Goal: Task Accomplishment & Management: Complete application form

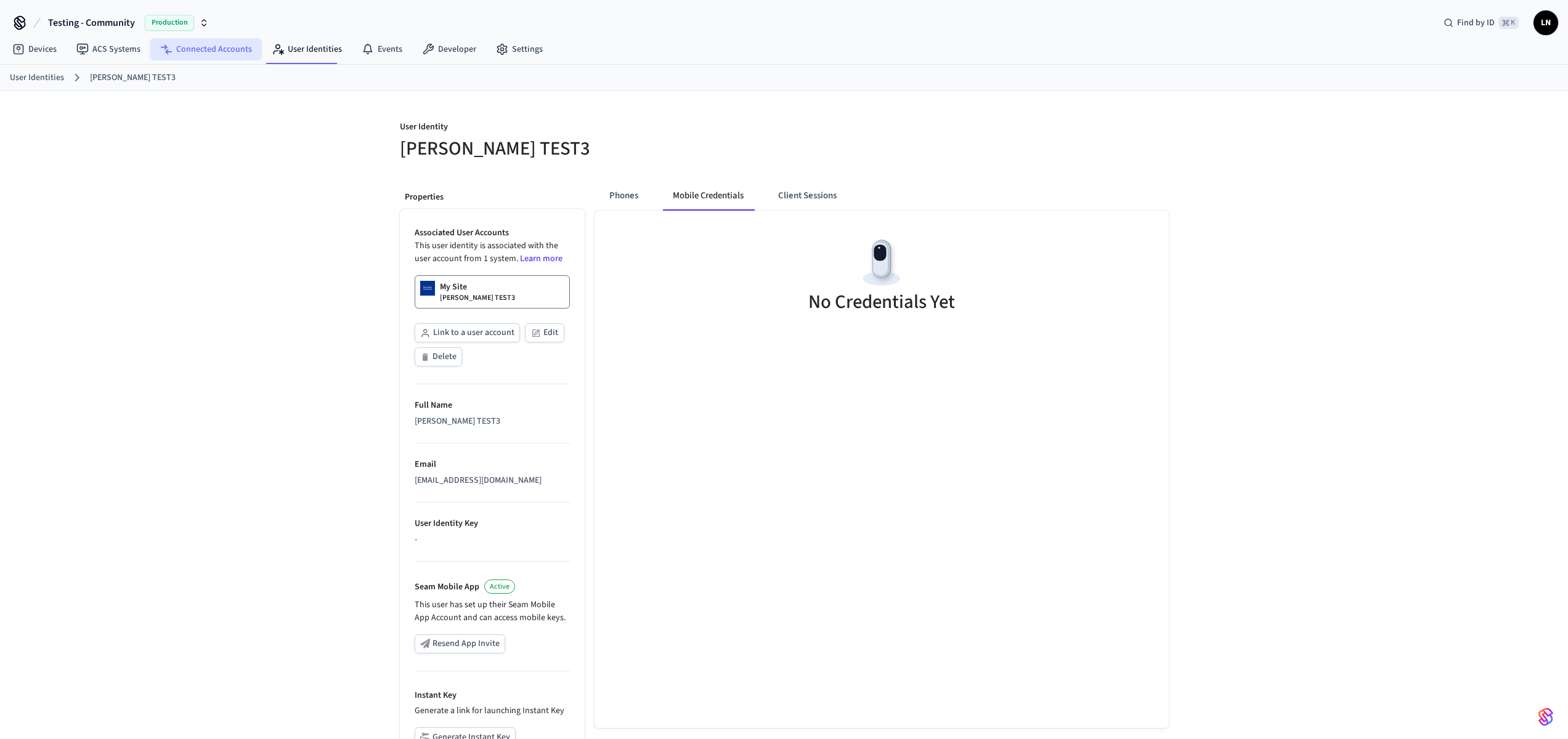
click at [195, 51] on link "Connected Accounts" at bounding box center [206, 49] width 111 height 22
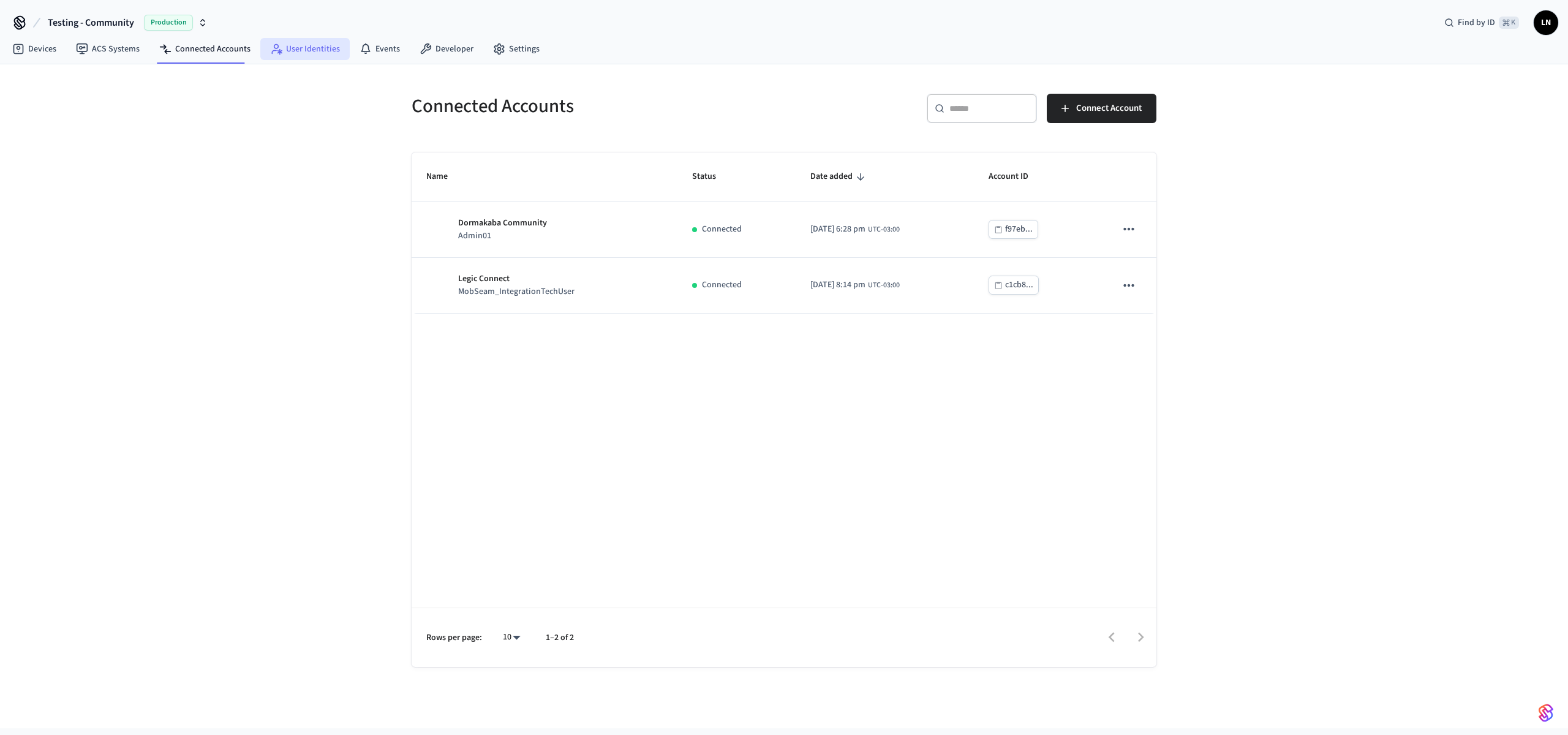
click at [290, 52] on link "User Identities" at bounding box center [305, 49] width 89 height 22
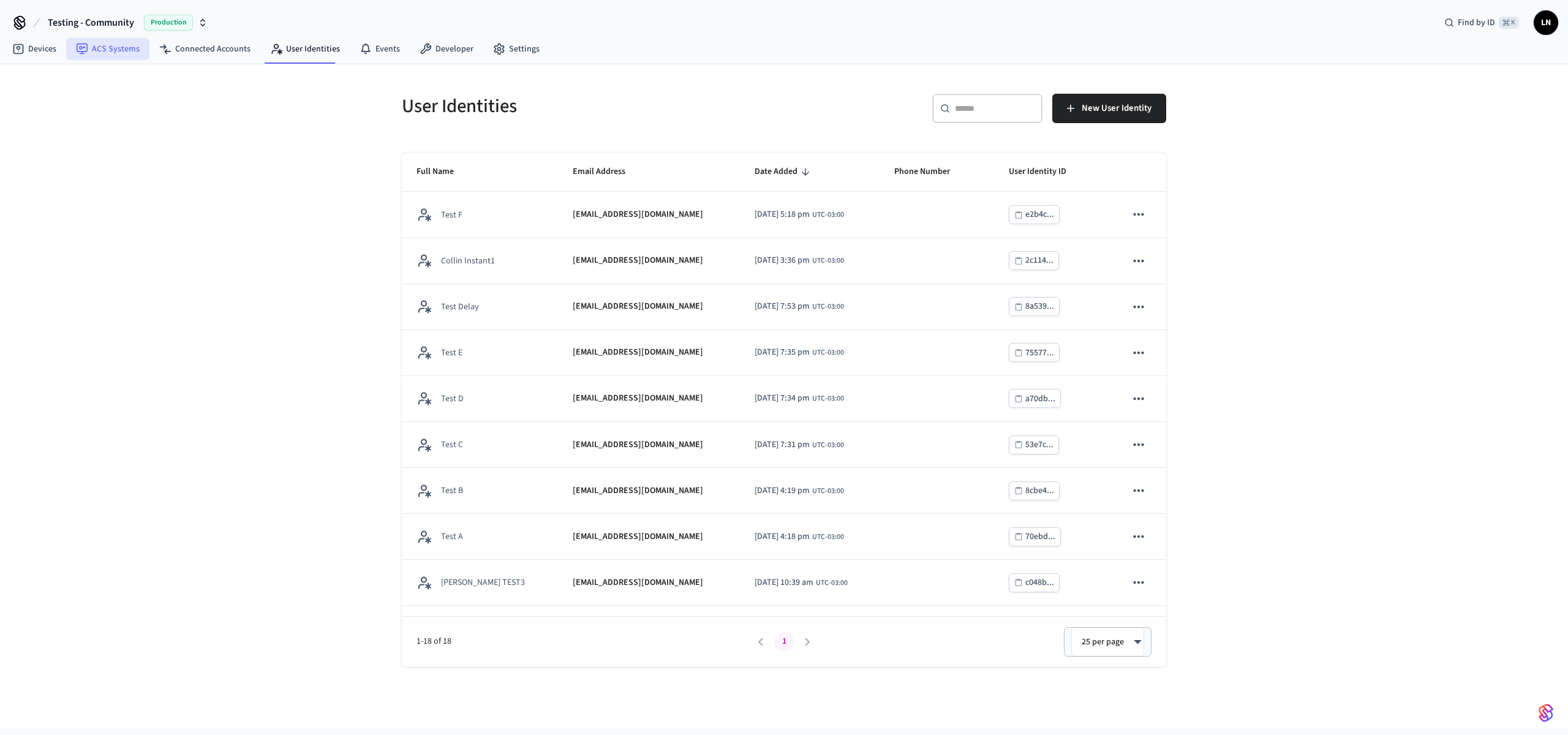
click at [114, 58] on link "ACS Systems" at bounding box center [107, 49] width 83 height 22
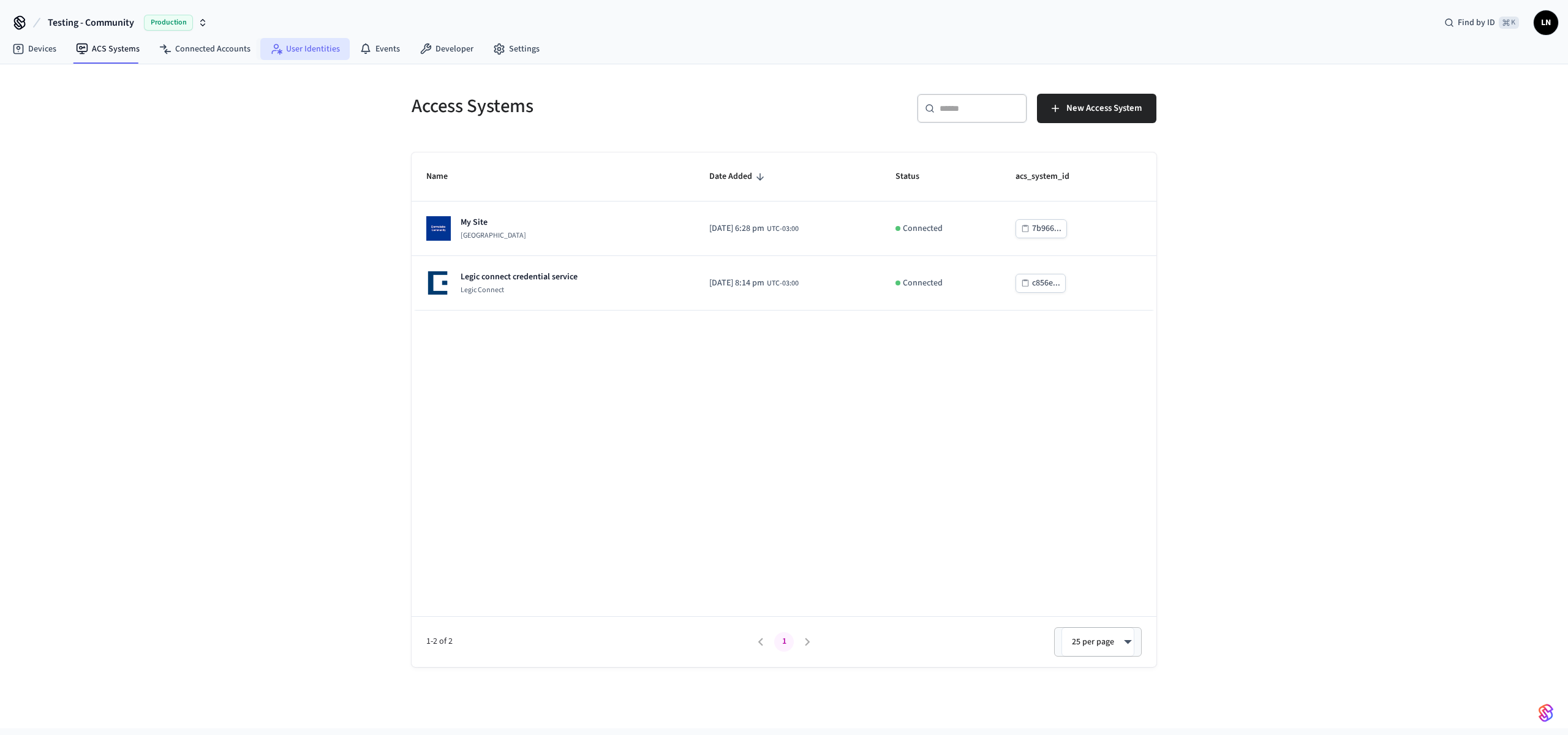
click at [270, 53] on icon at bounding box center [276, 48] width 12 height 12
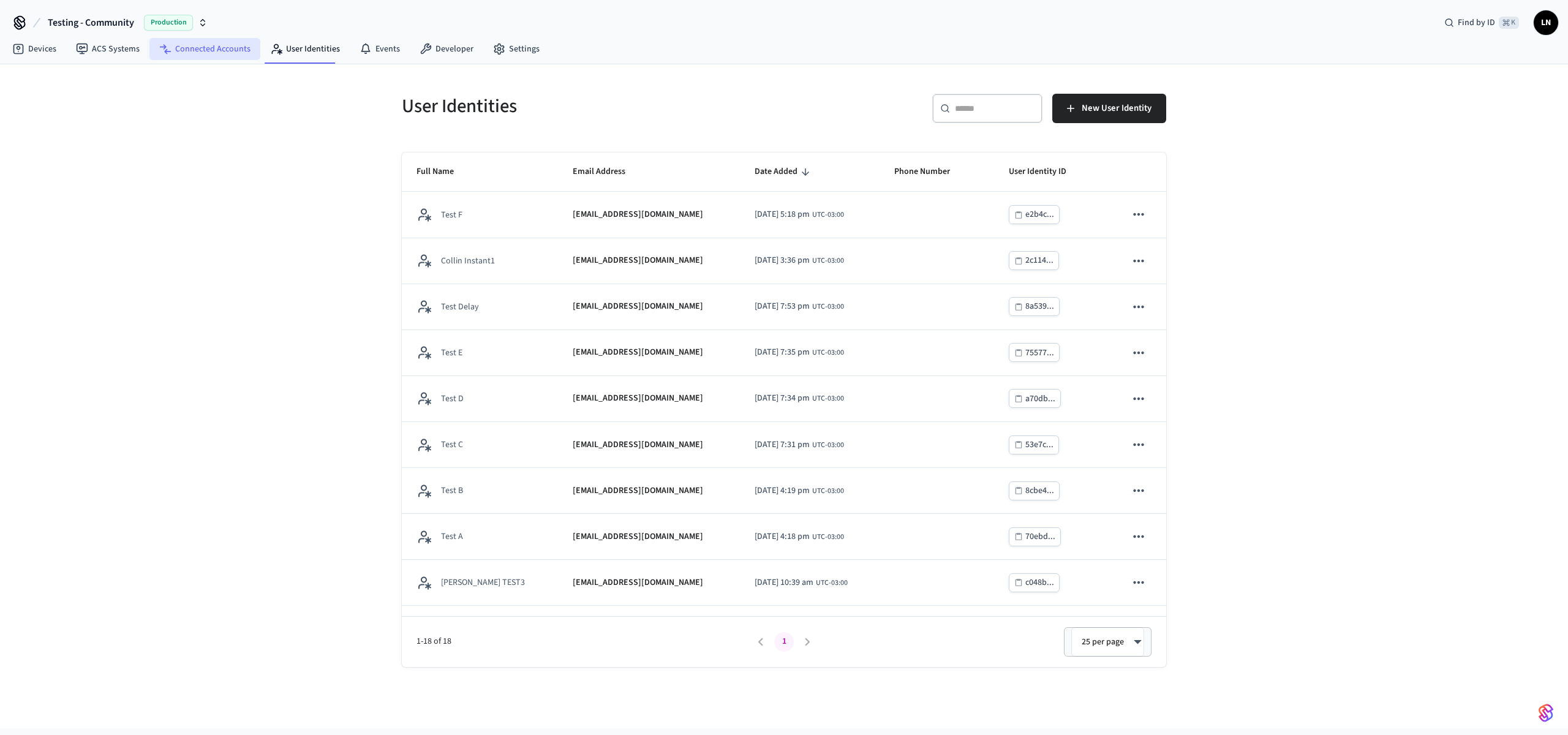
click at [206, 57] on link "Connected Accounts" at bounding box center [204, 49] width 111 height 22
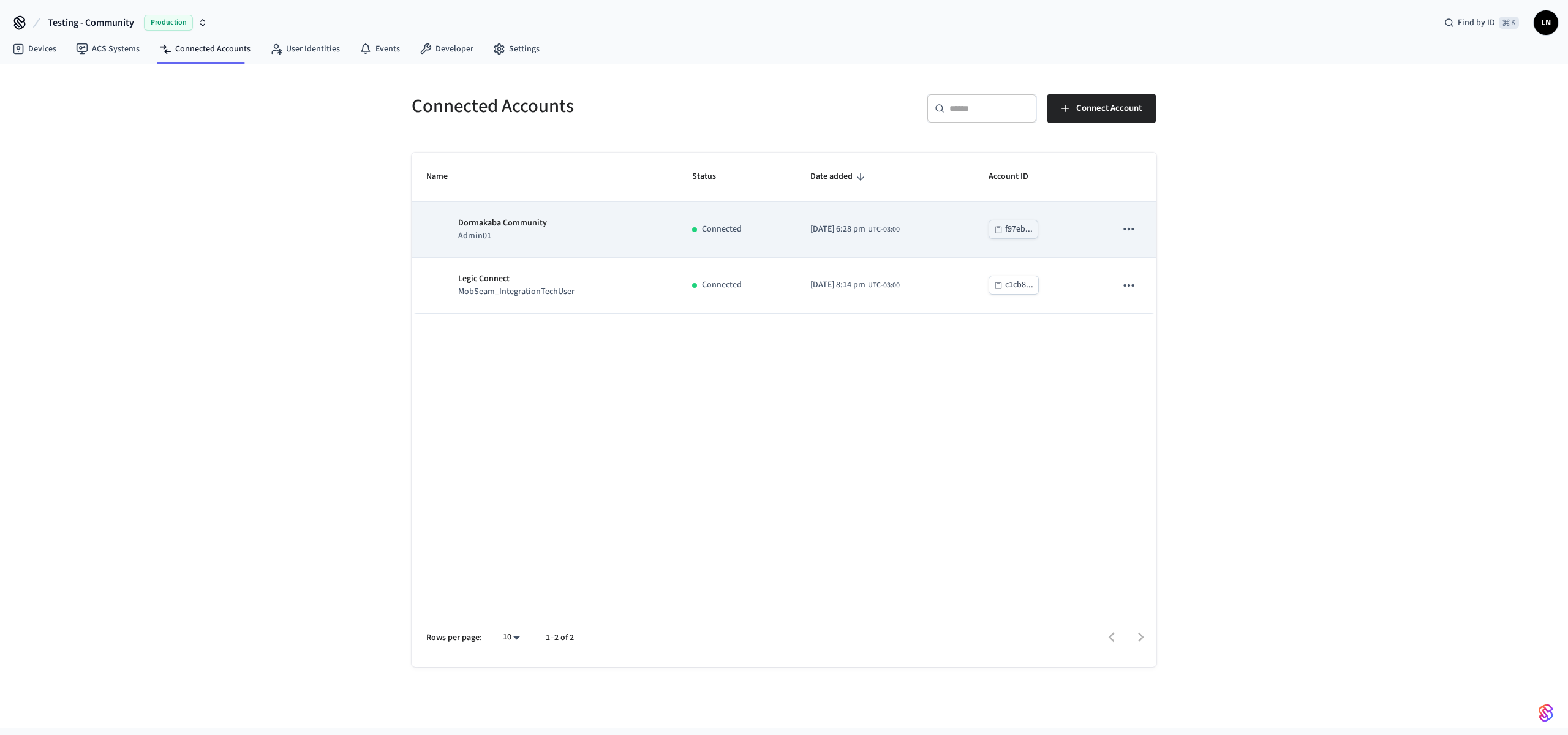
click at [611, 232] on div "Dormakaba Community Admin01" at bounding box center [544, 229] width 237 height 26
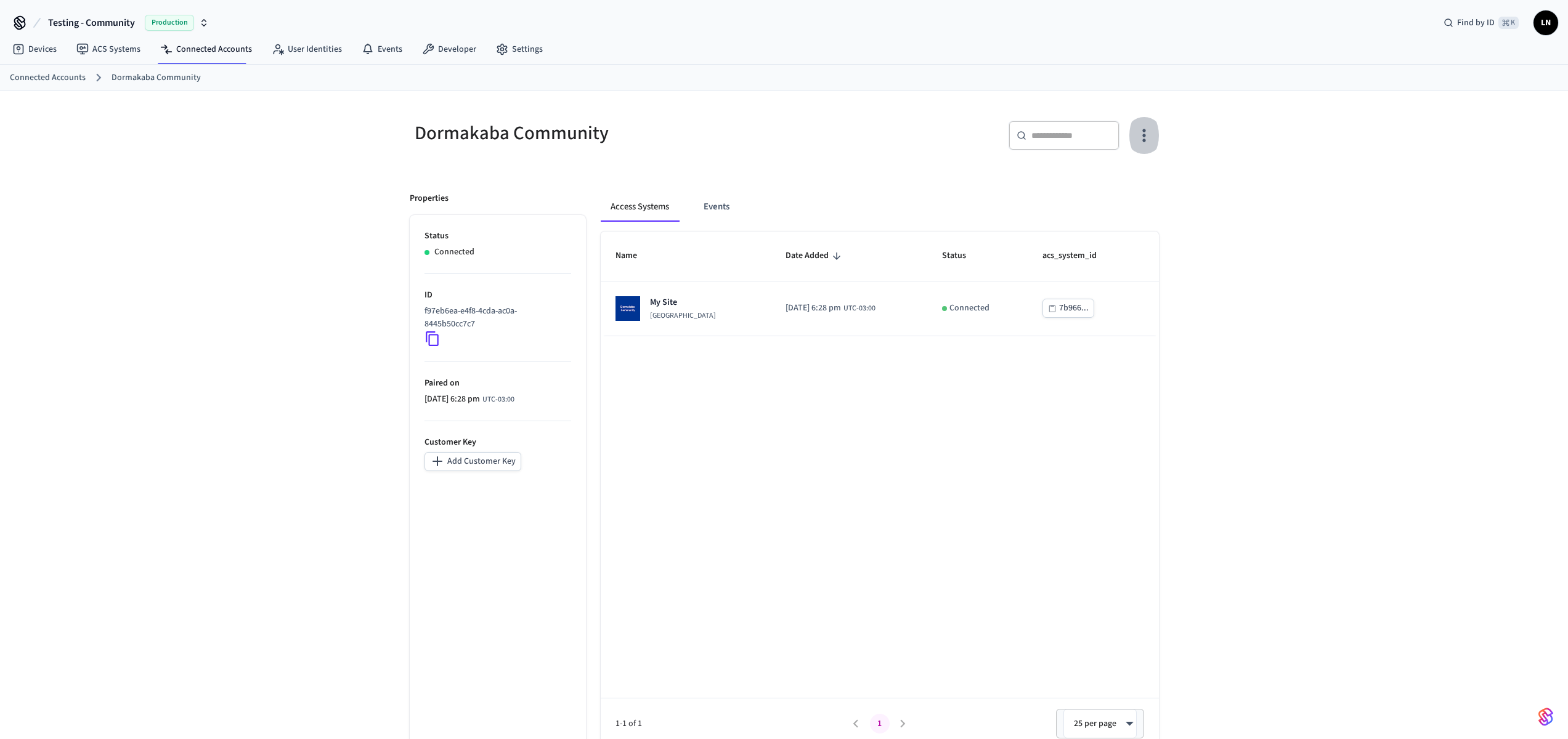
click at [1137, 134] on icon "button" at bounding box center [1143, 135] width 19 height 19
click at [990, 345] on div at bounding box center [788, 369] width 1577 height 739
click at [300, 47] on link "User Identities" at bounding box center [307, 49] width 90 height 22
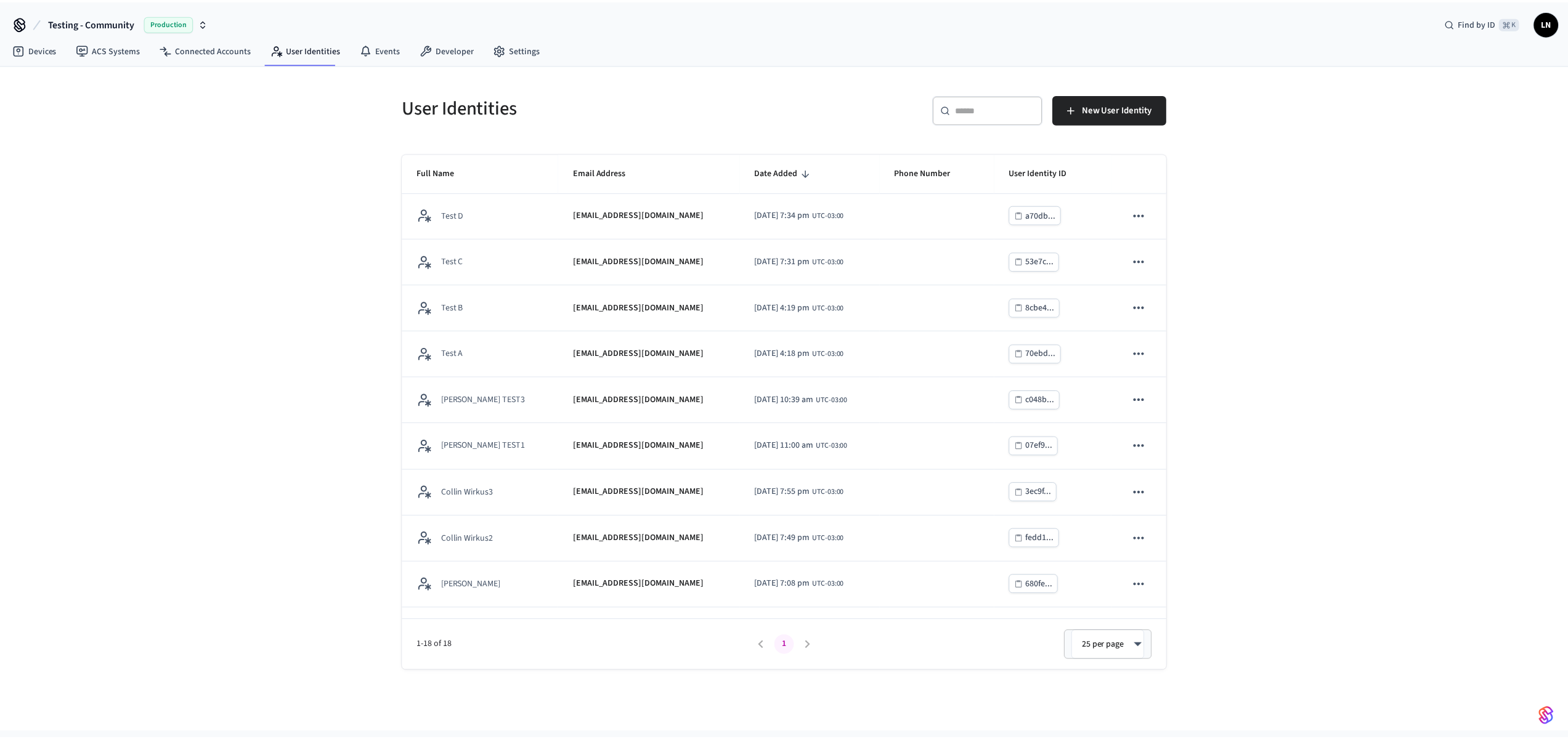
scroll to position [237, 0]
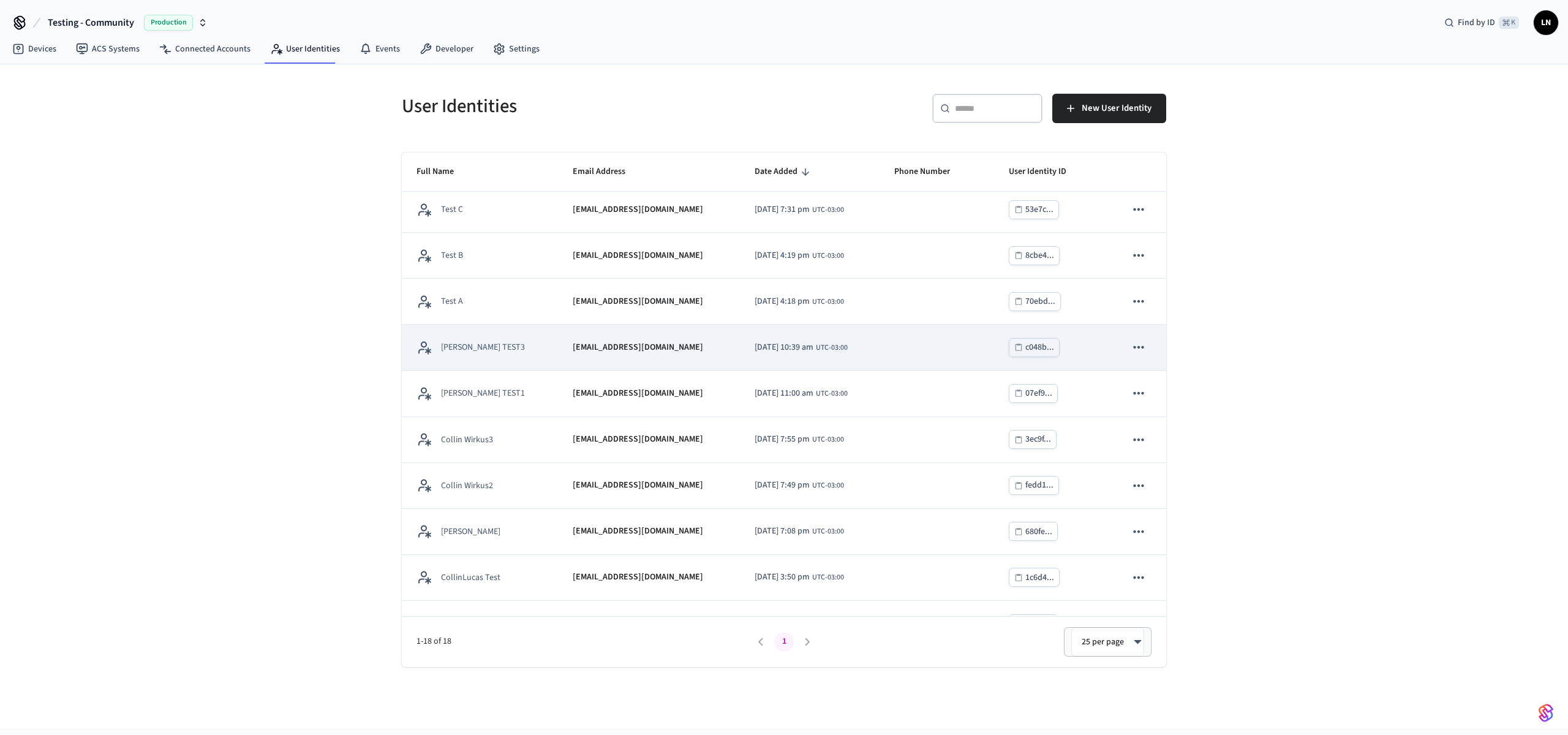
click at [517, 350] on td "LUCAS TEST3" at bounding box center [480, 347] width 156 height 46
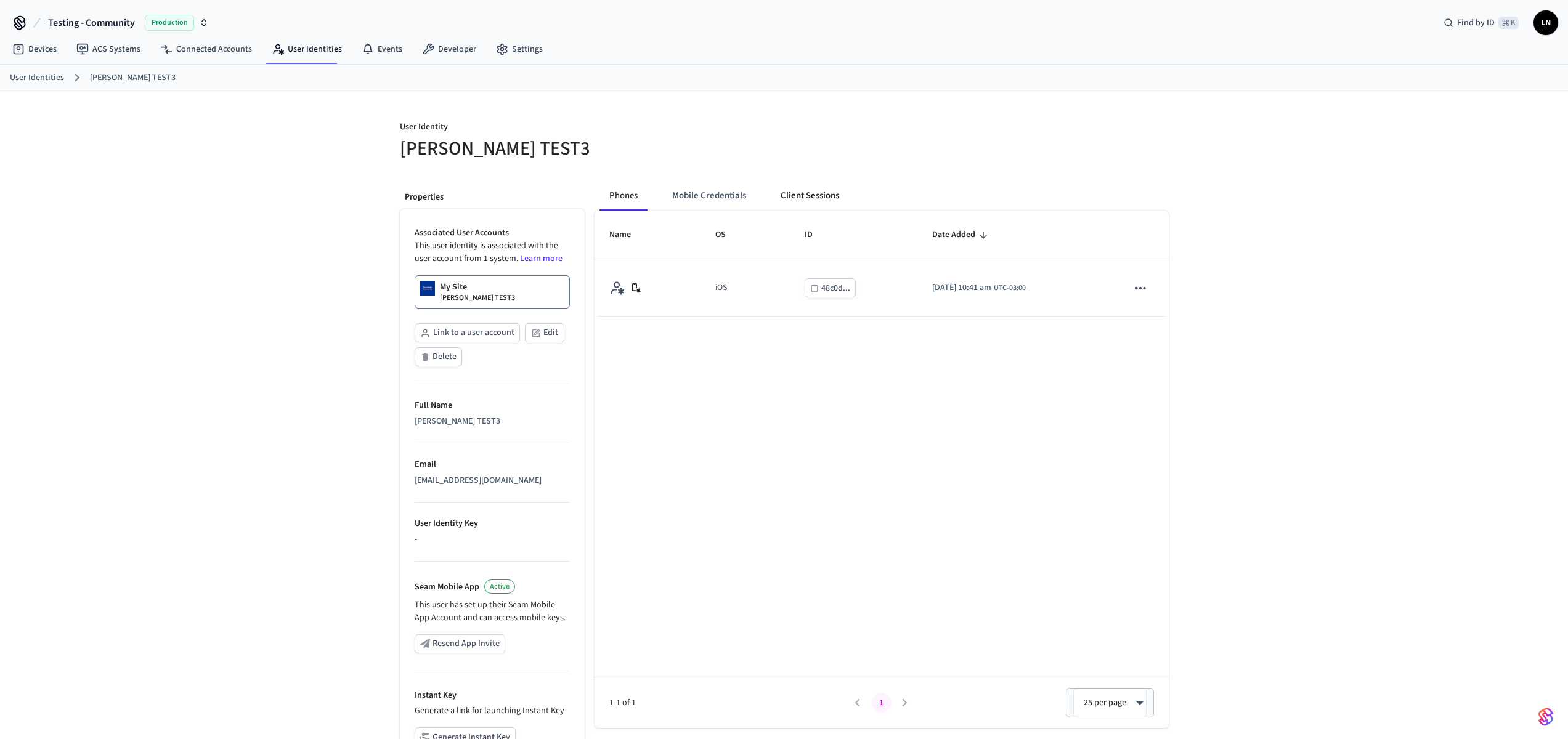
click at [786, 199] on button "Client Sessions" at bounding box center [810, 196] width 78 height 29
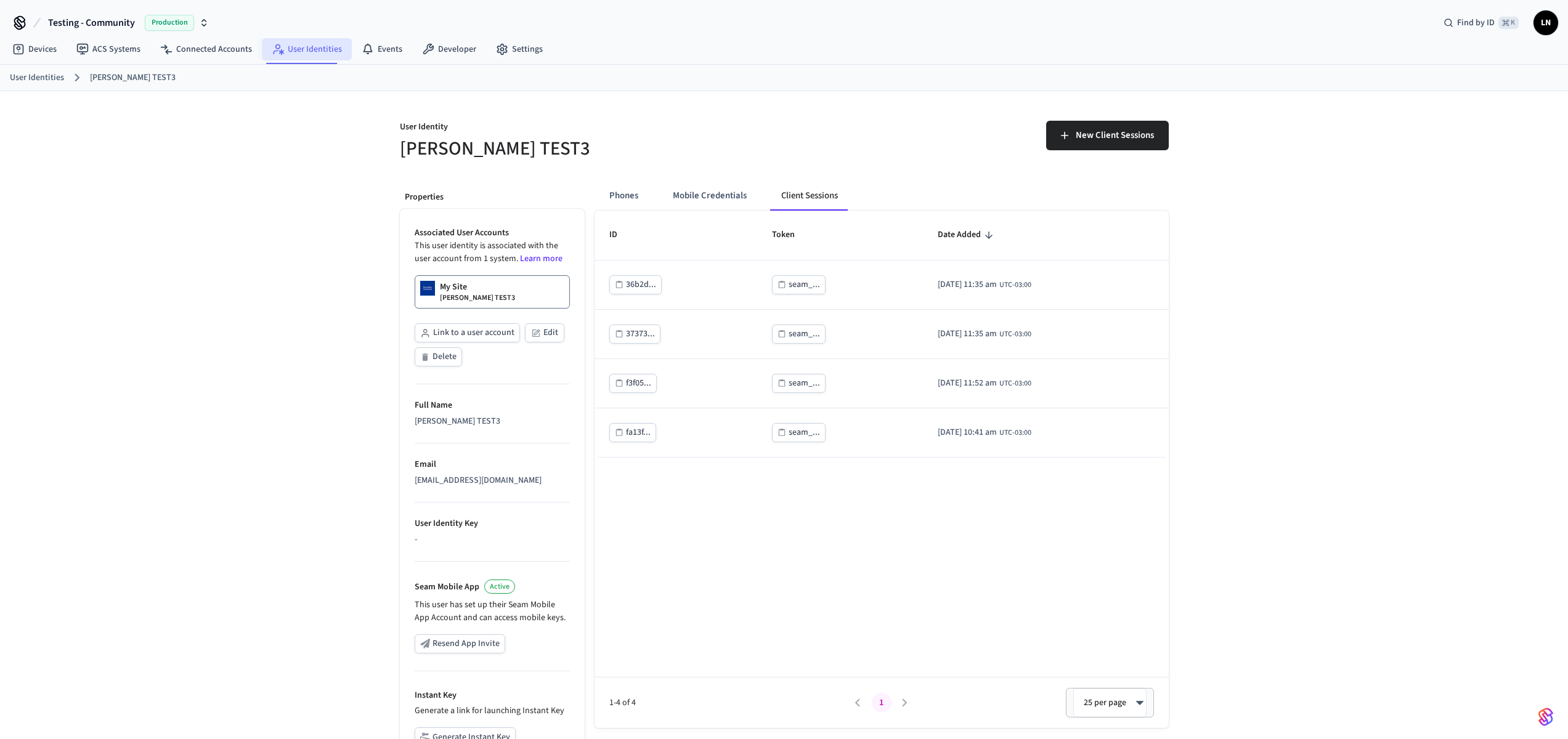
click at [317, 46] on link "User Identities" at bounding box center [307, 49] width 90 height 22
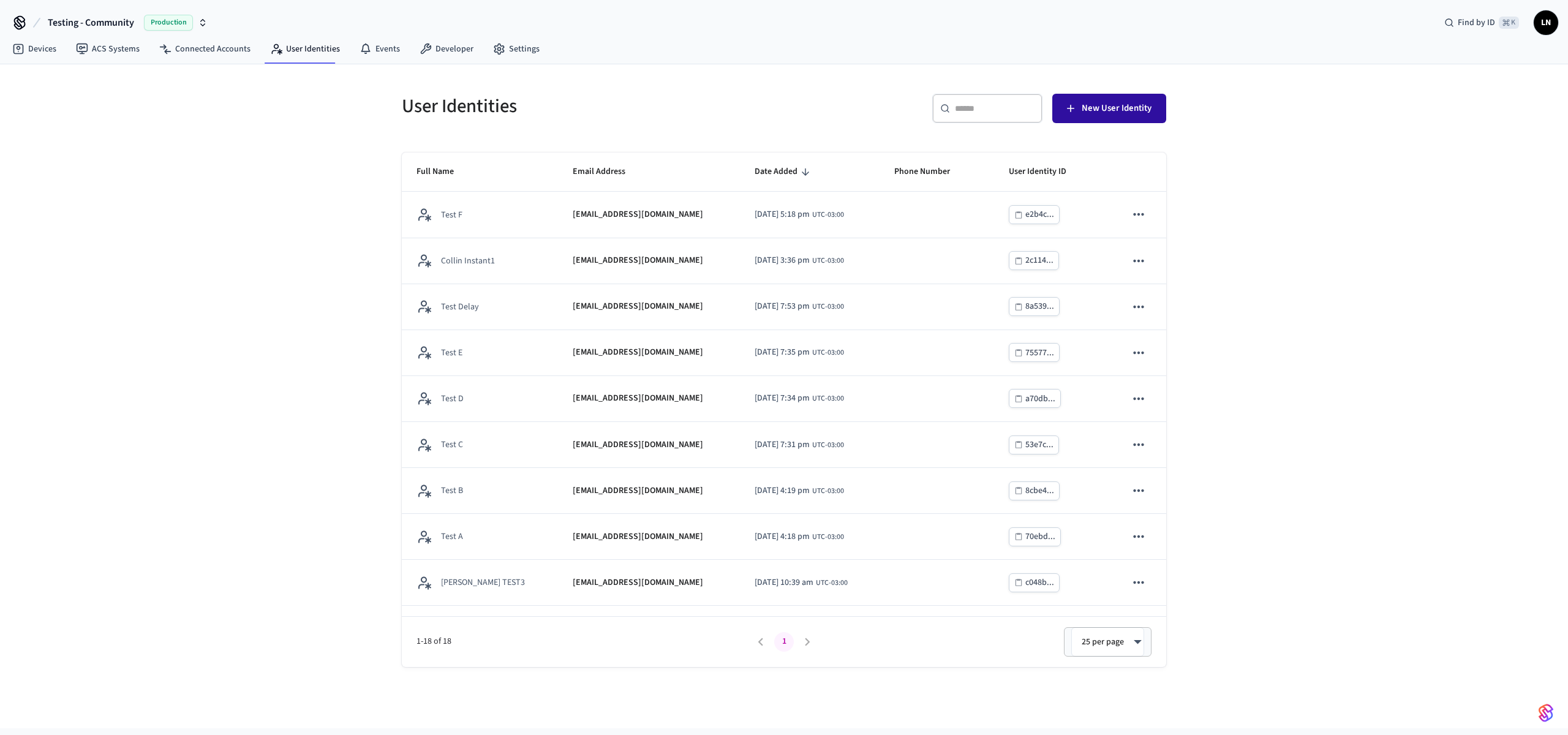
click at [1115, 100] on span "New User Identity" at bounding box center [1117, 108] width 70 height 16
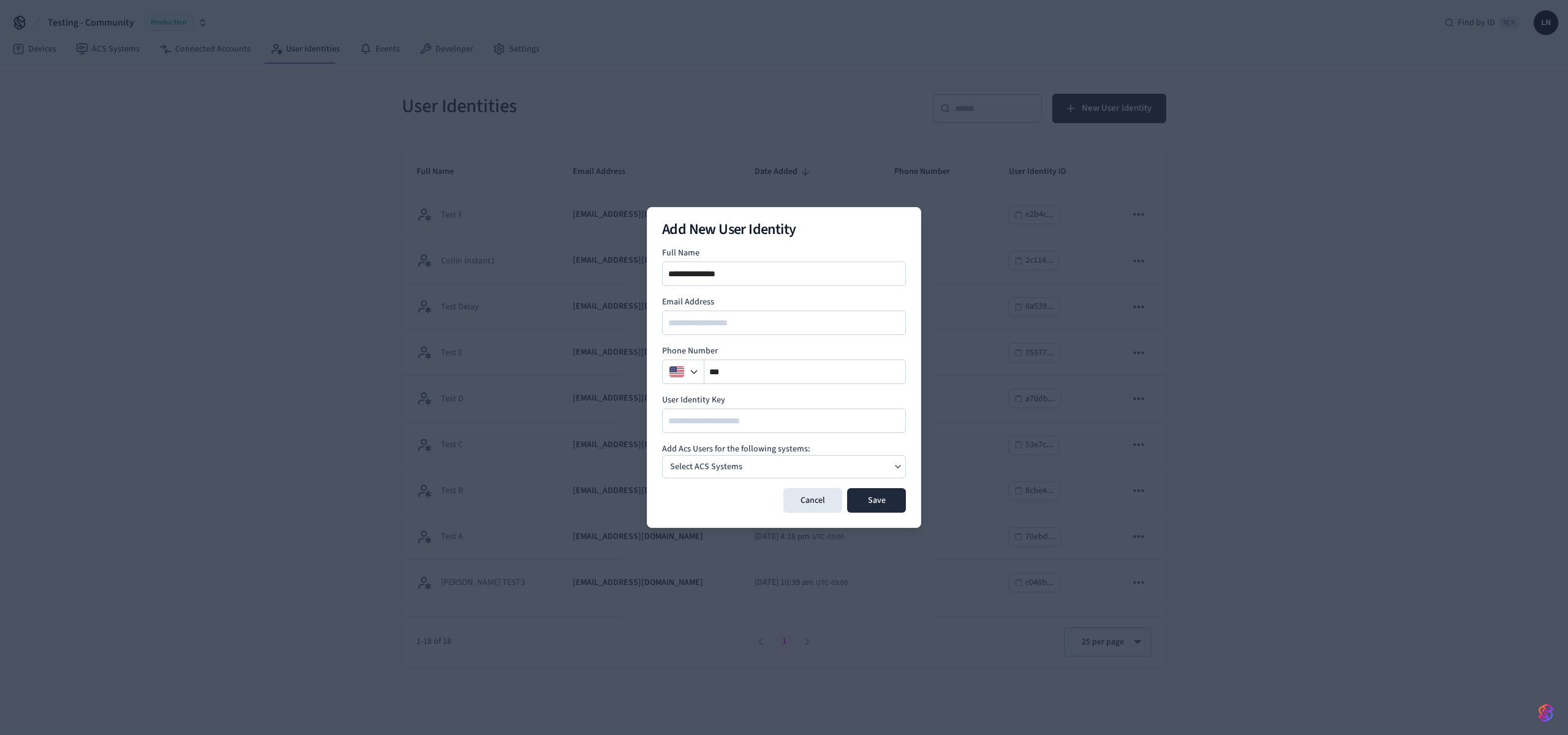
type input "**********"
click at [768, 464] on div "Select ACS Systems" at bounding box center [784, 467] width 244 height 23
click at [741, 495] on div "My Site Dormakaba Community Site" at bounding box center [729, 497] width 65 height 22
click at [894, 449] on h4 "Add Acs Users for the following systems:" at bounding box center [784, 449] width 244 height 12
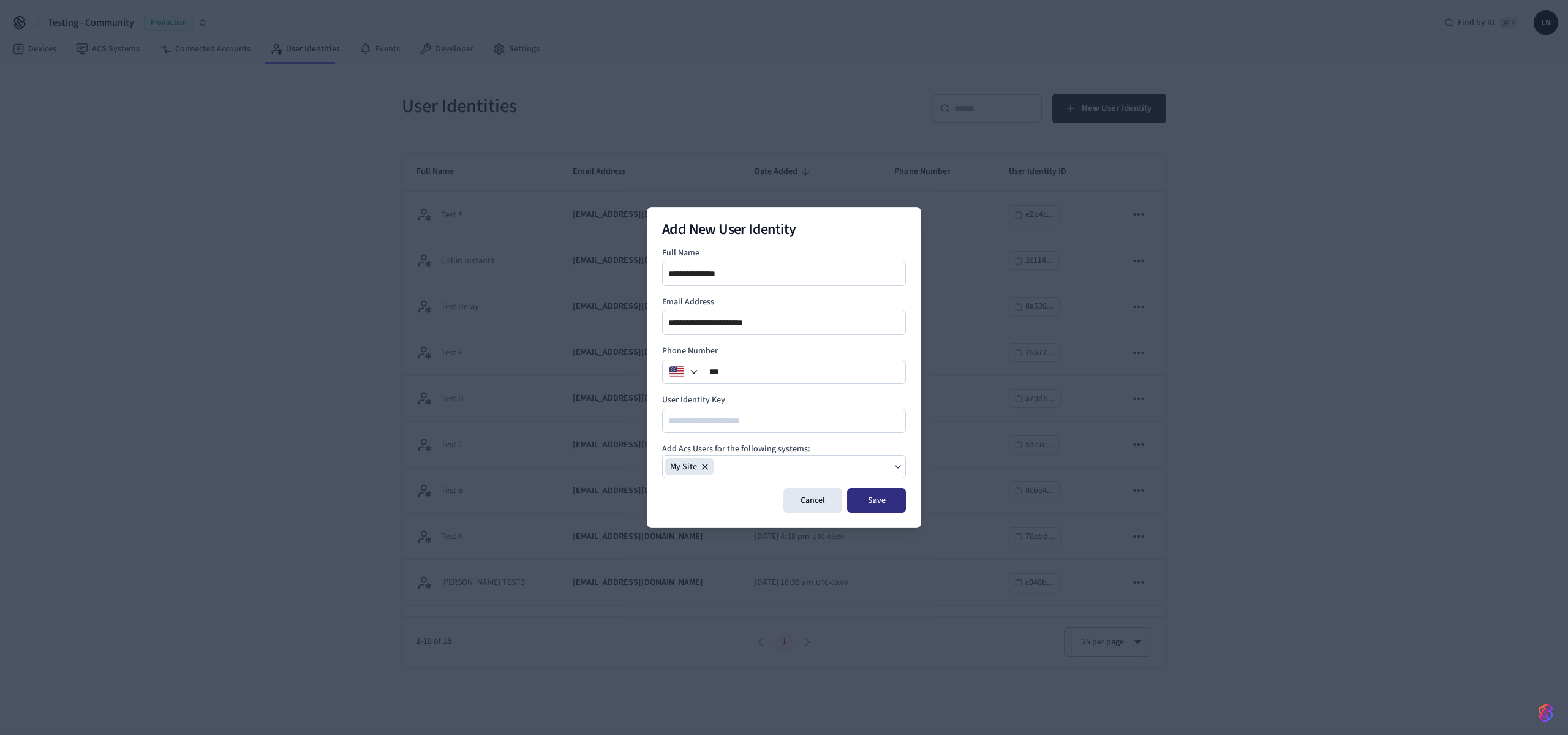
click at [879, 498] on button "Save" at bounding box center [876, 500] width 59 height 25
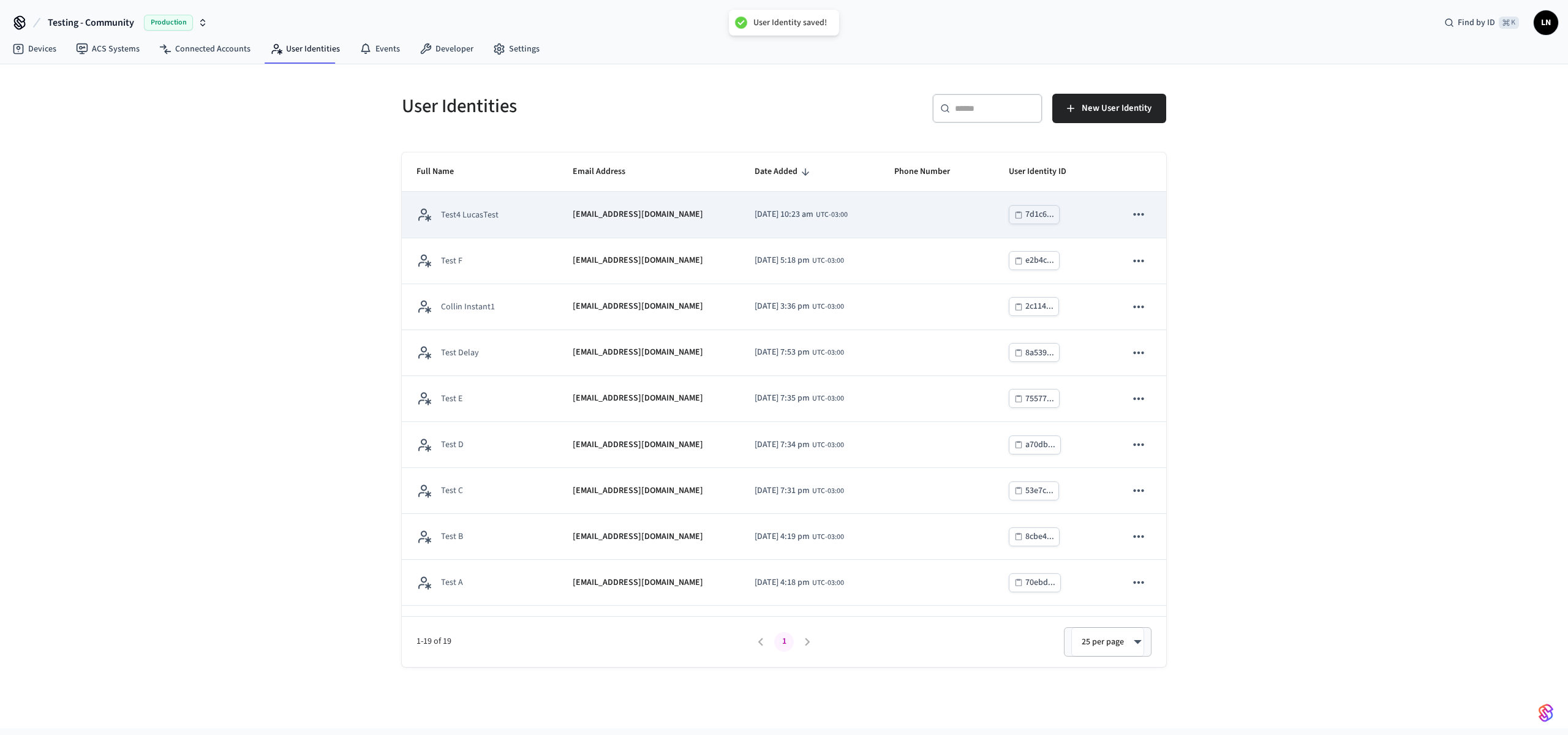
click at [513, 222] on div "Test4 LucasTest" at bounding box center [480, 215] width 127 height 16
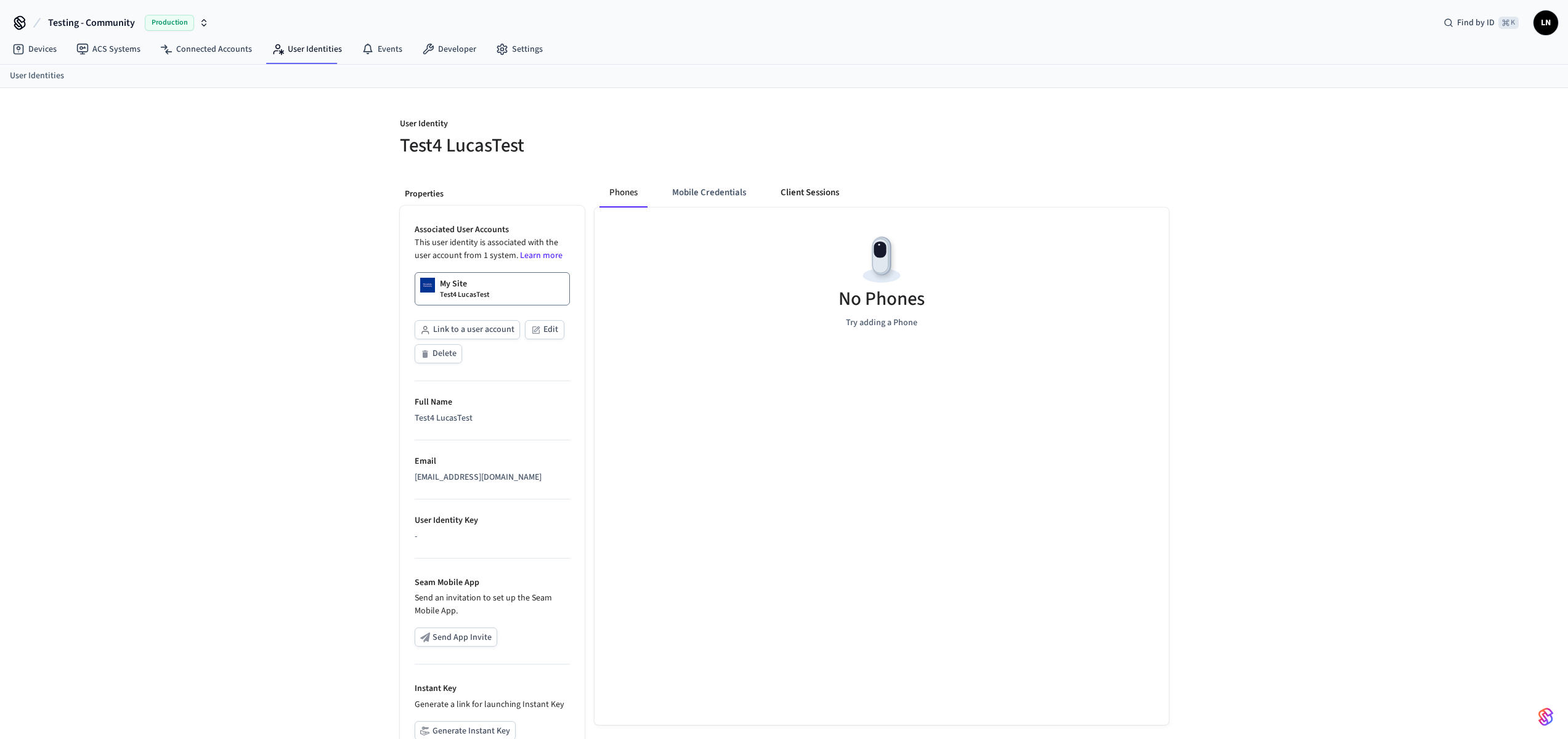
click at [802, 186] on button "Client Sessions" at bounding box center [810, 192] width 78 height 29
click at [1154, 142] on button "New Client Sessions" at bounding box center [1108, 132] width 123 height 29
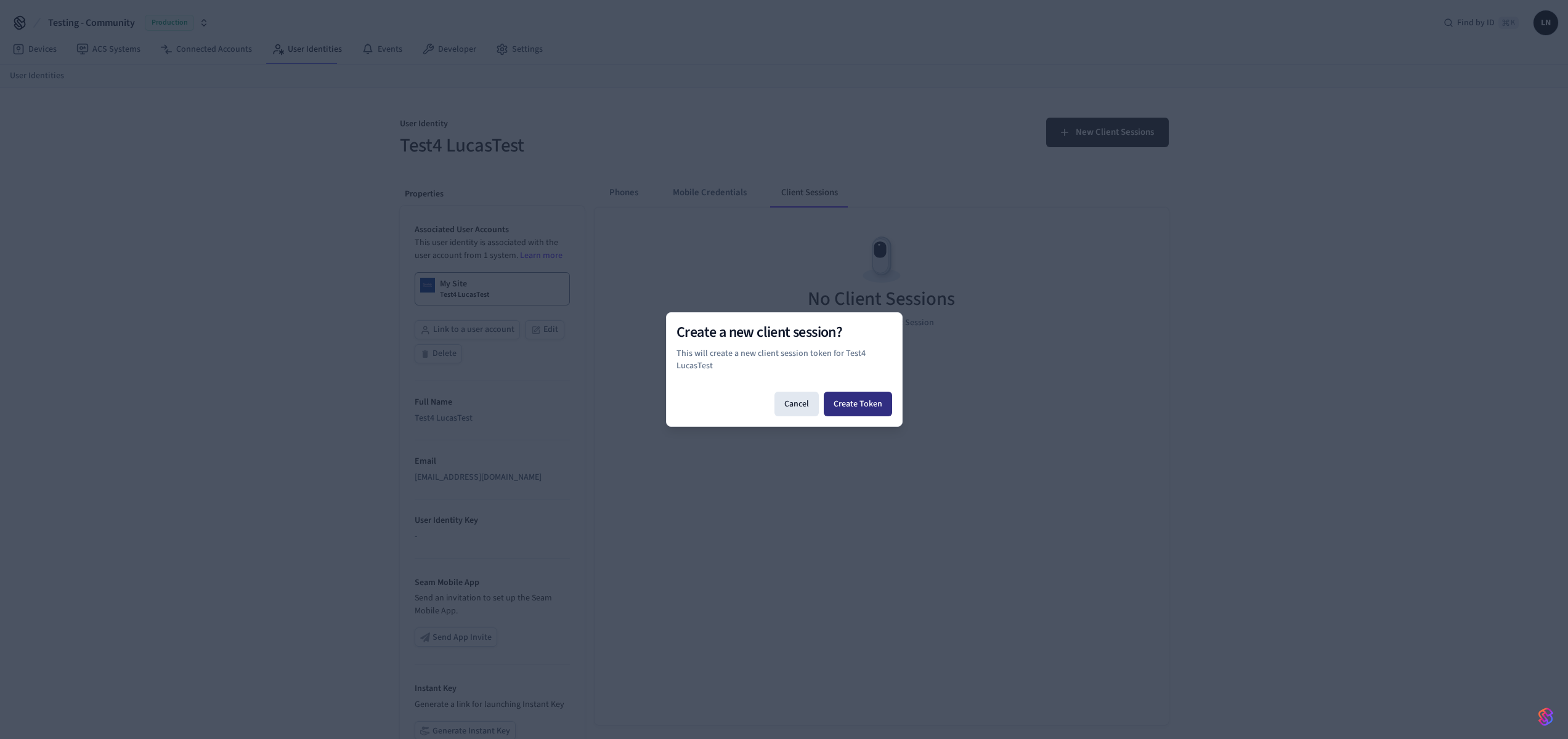
click at [828, 405] on button "Create Token" at bounding box center [858, 404] width 68 height 25
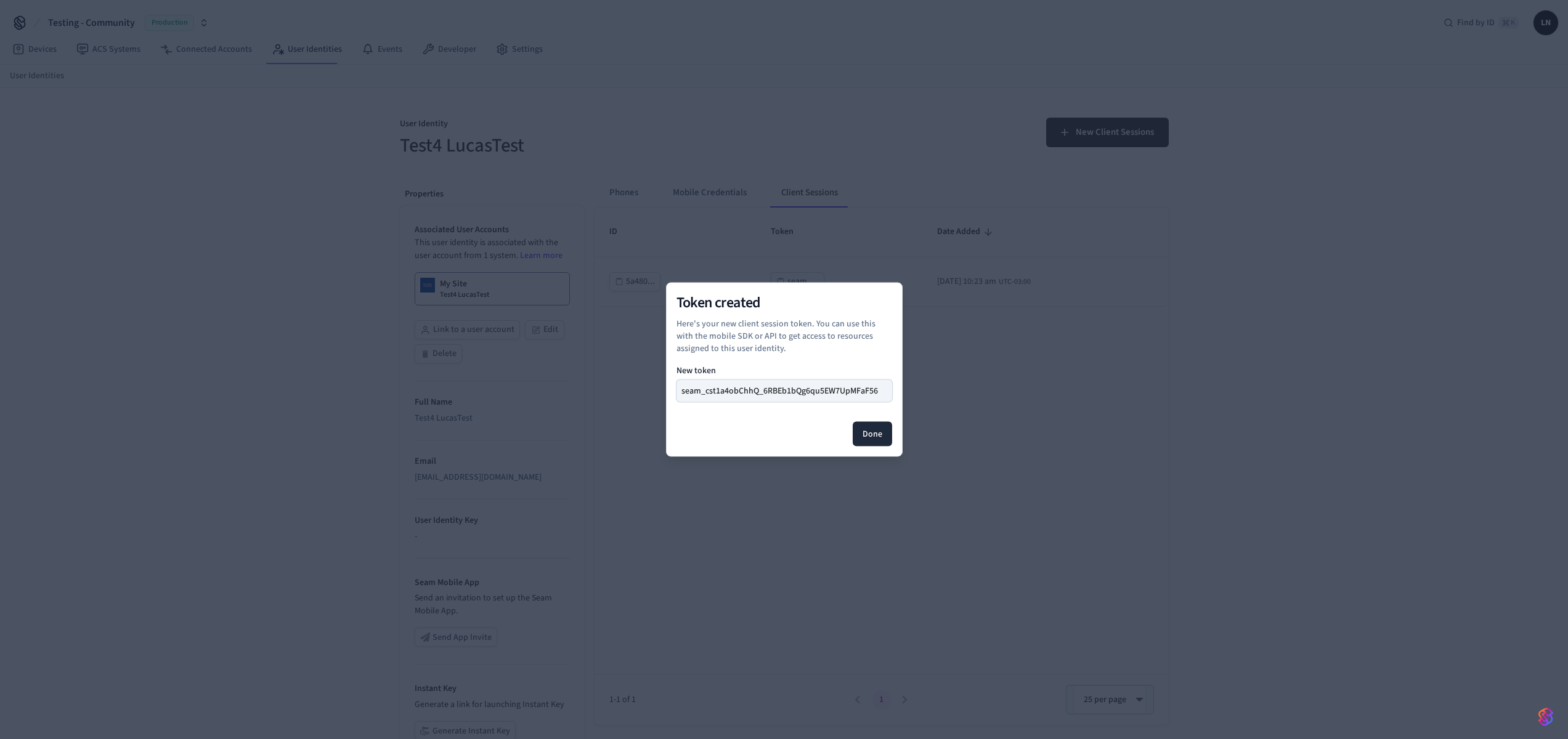
click at [812, 387] on button "seam_cst1a4obChhQ_6RBEb1bQg6qu5EW7UpMFaF56" at bounding box center [784, 391] width 216 height 22
click at [812, 387] on div at bounding box center [784, 391] width 216 height 22
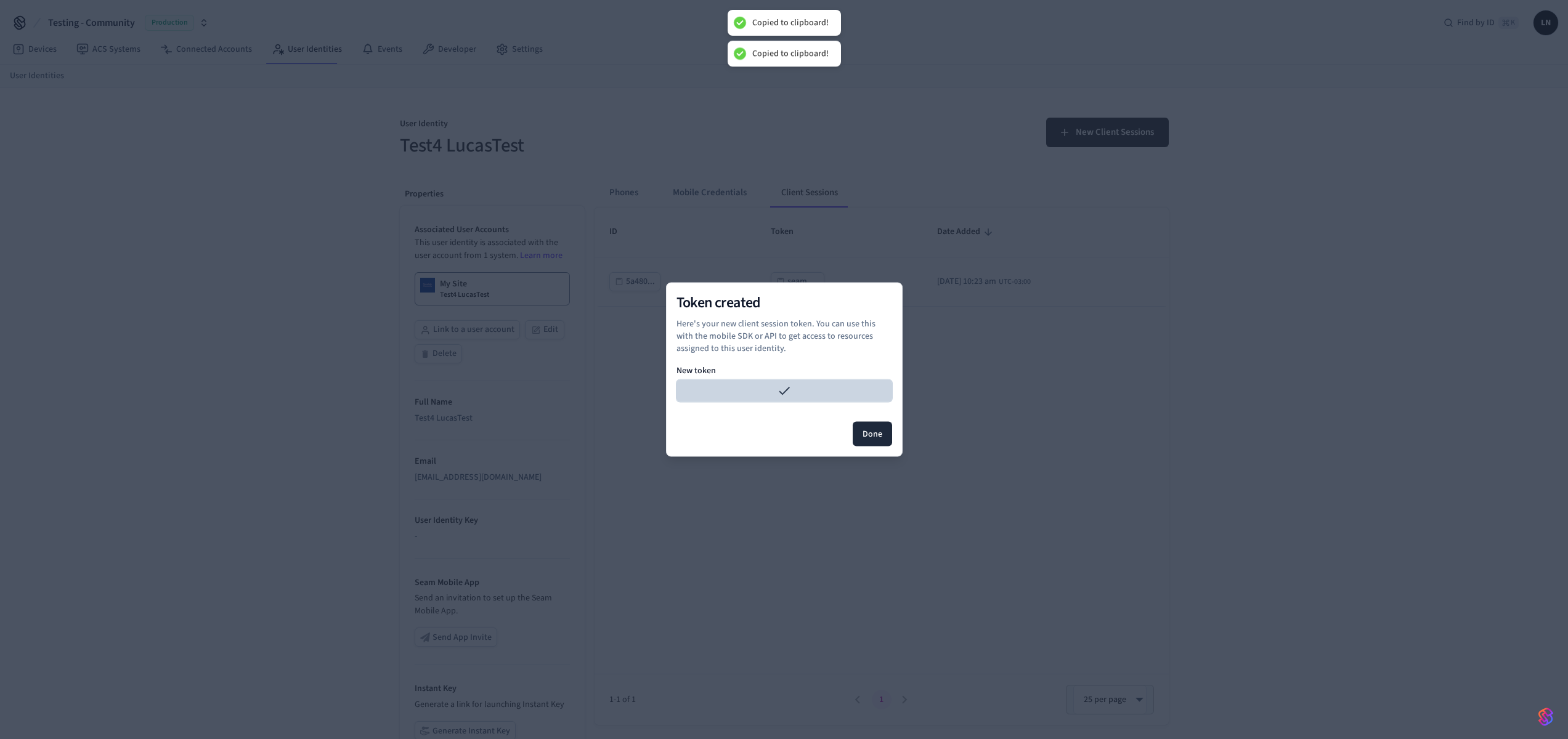
click at [812, 387] on div at bounding box center [784, 391] width 216 height 22
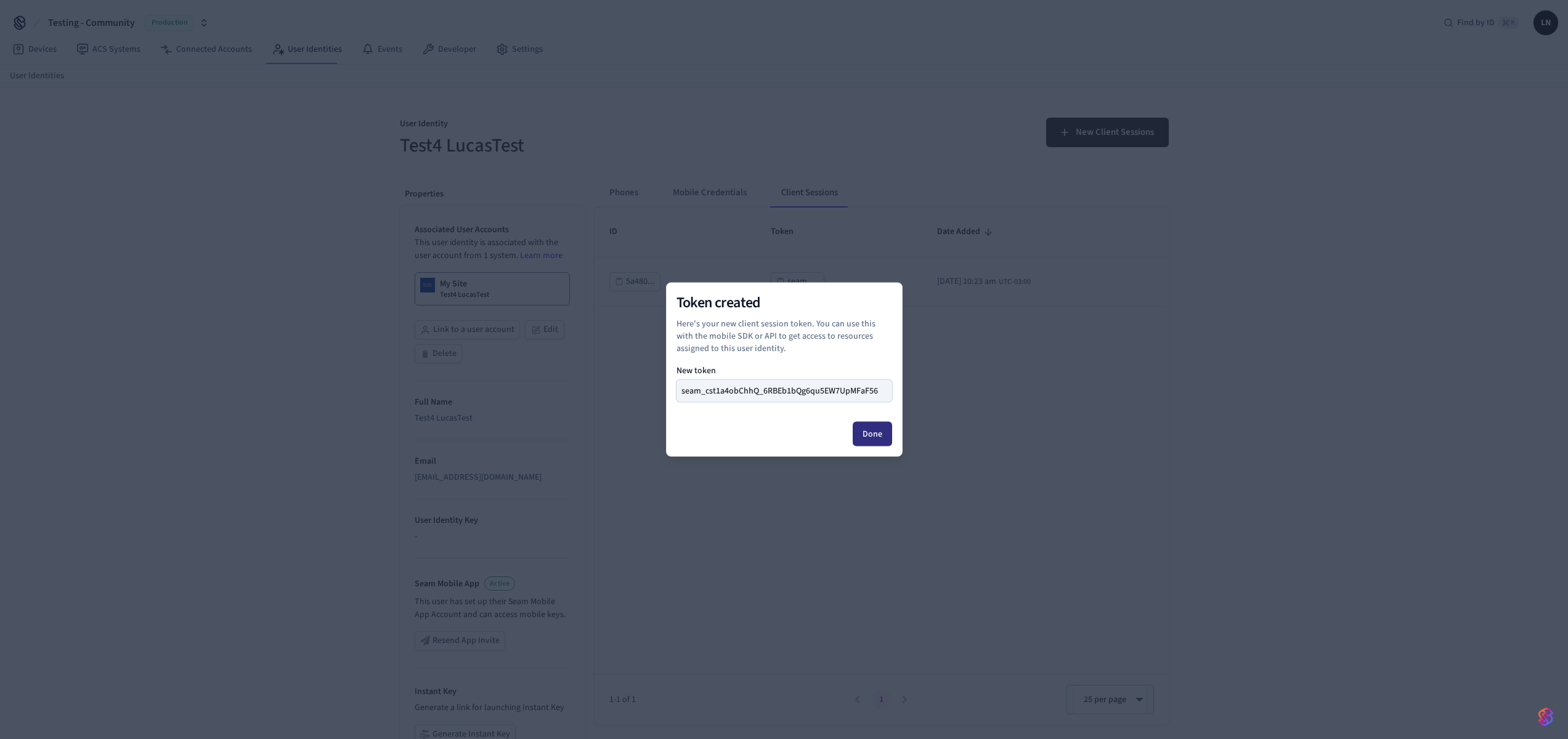
click at [884, 432] on button "Done" at bounding box center [872, 434] width 40 height 25
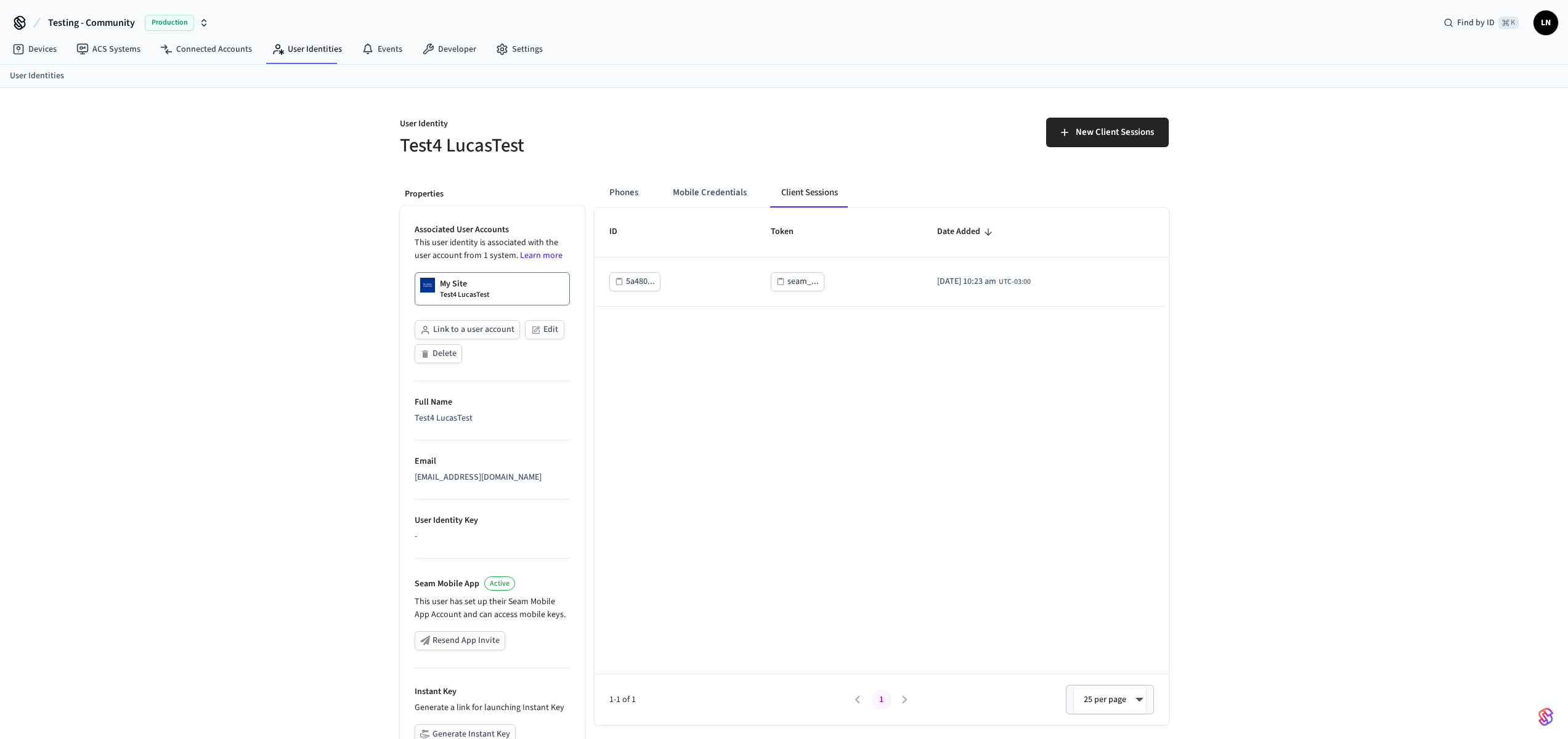
click at [695, 211] on th "ID" at bounding box center [675, 232] width 161 height 49
click at [703, 200] on button "Mobile Credentials" at bounding box center [710, 192] width 94 height 29
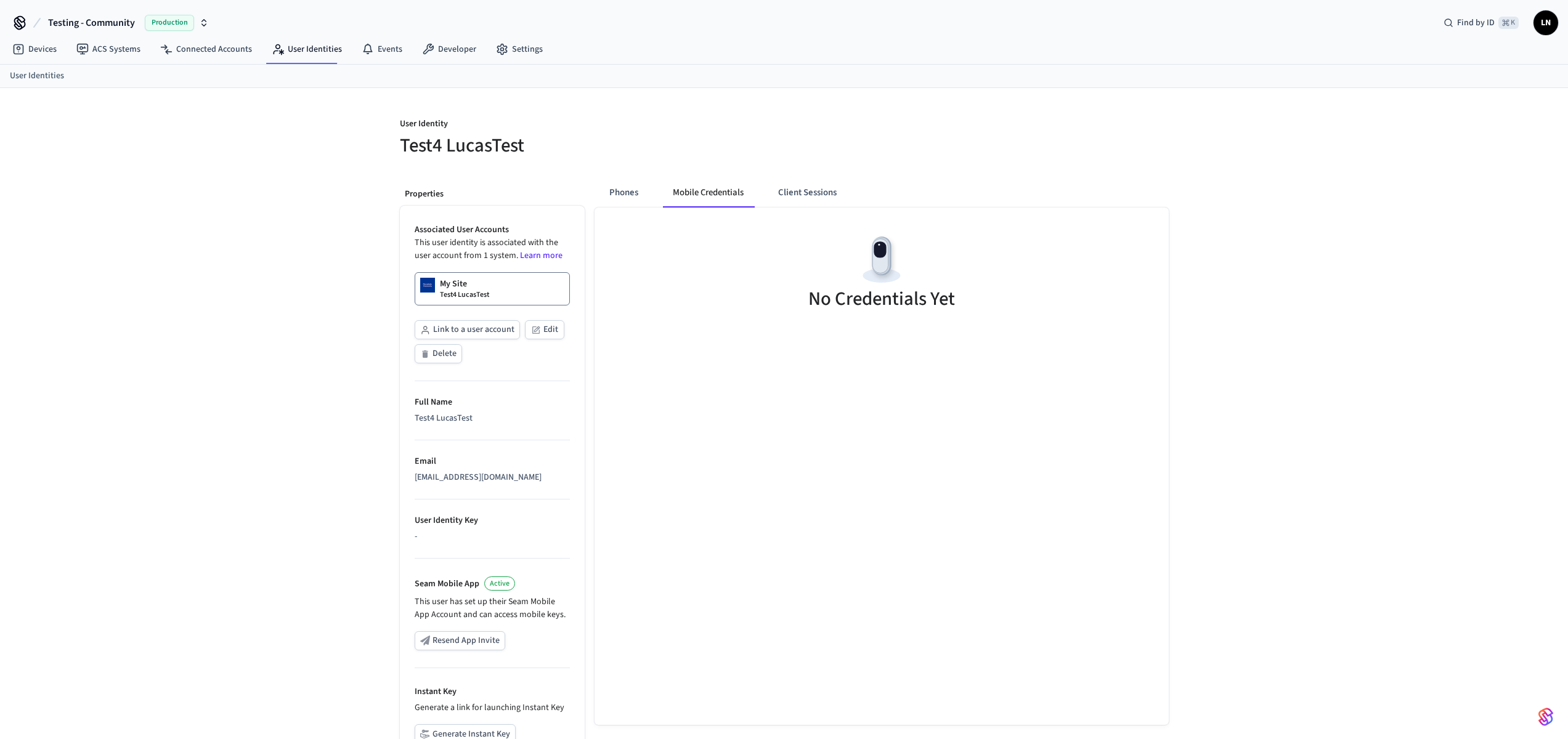
click at [457, 287] on p "My Site" at bounding box center [453, 283] width 27 height 12
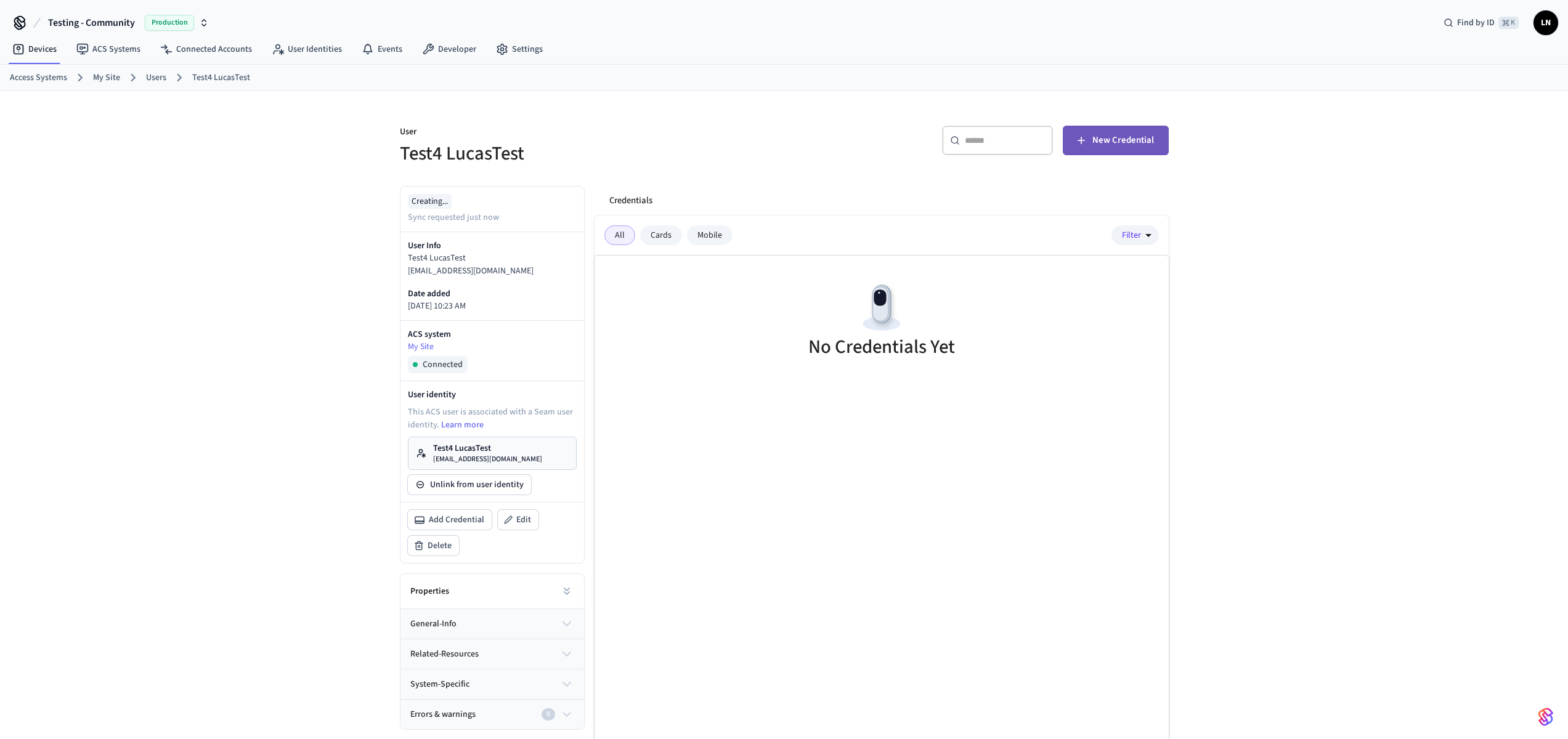
click at [1100, 142] on span "New Credential" at bounding box center [1123, 140] width 62 height 16
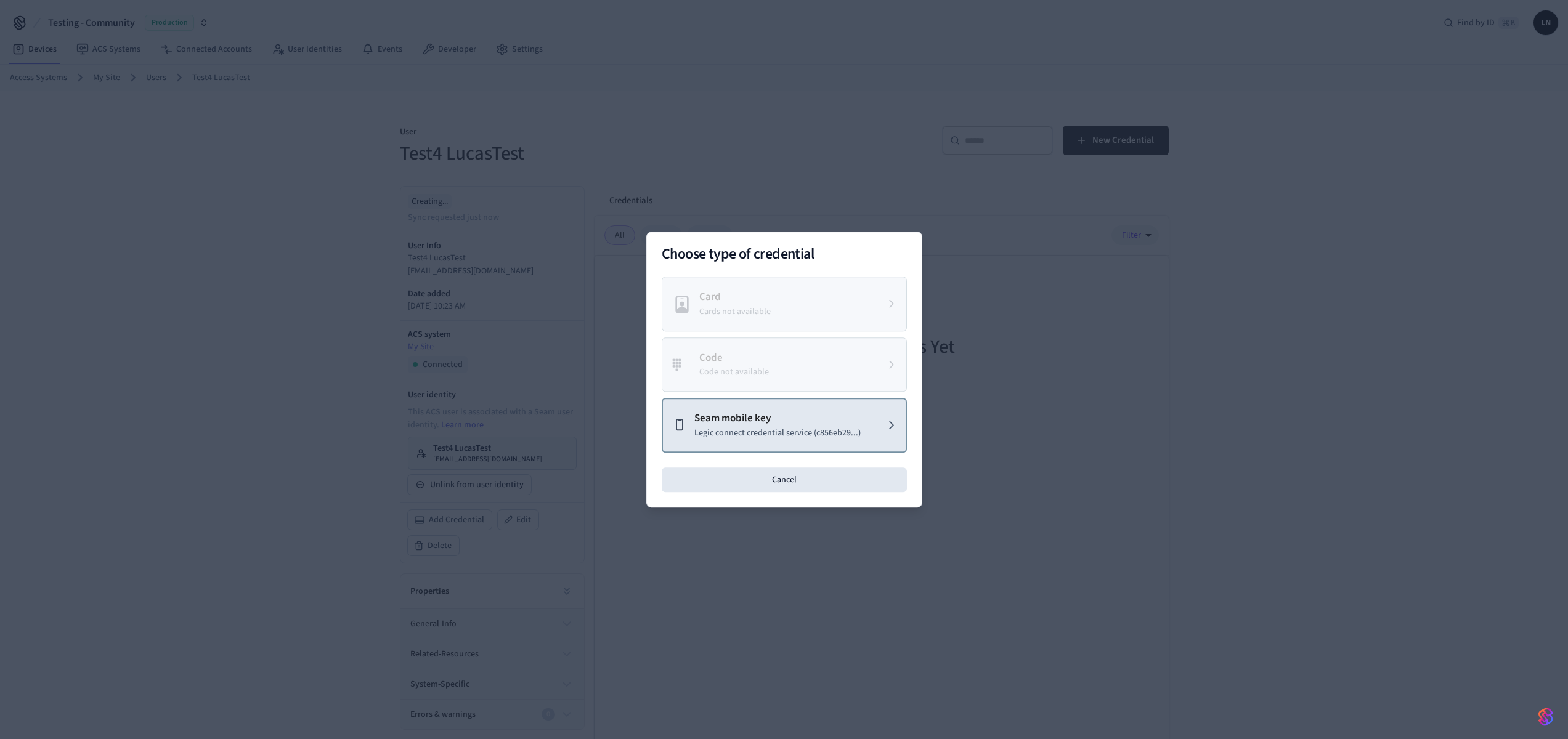
click at [797, 417] on p "Seam mobile key" at bounding box center [778, 419] width 166 height 16
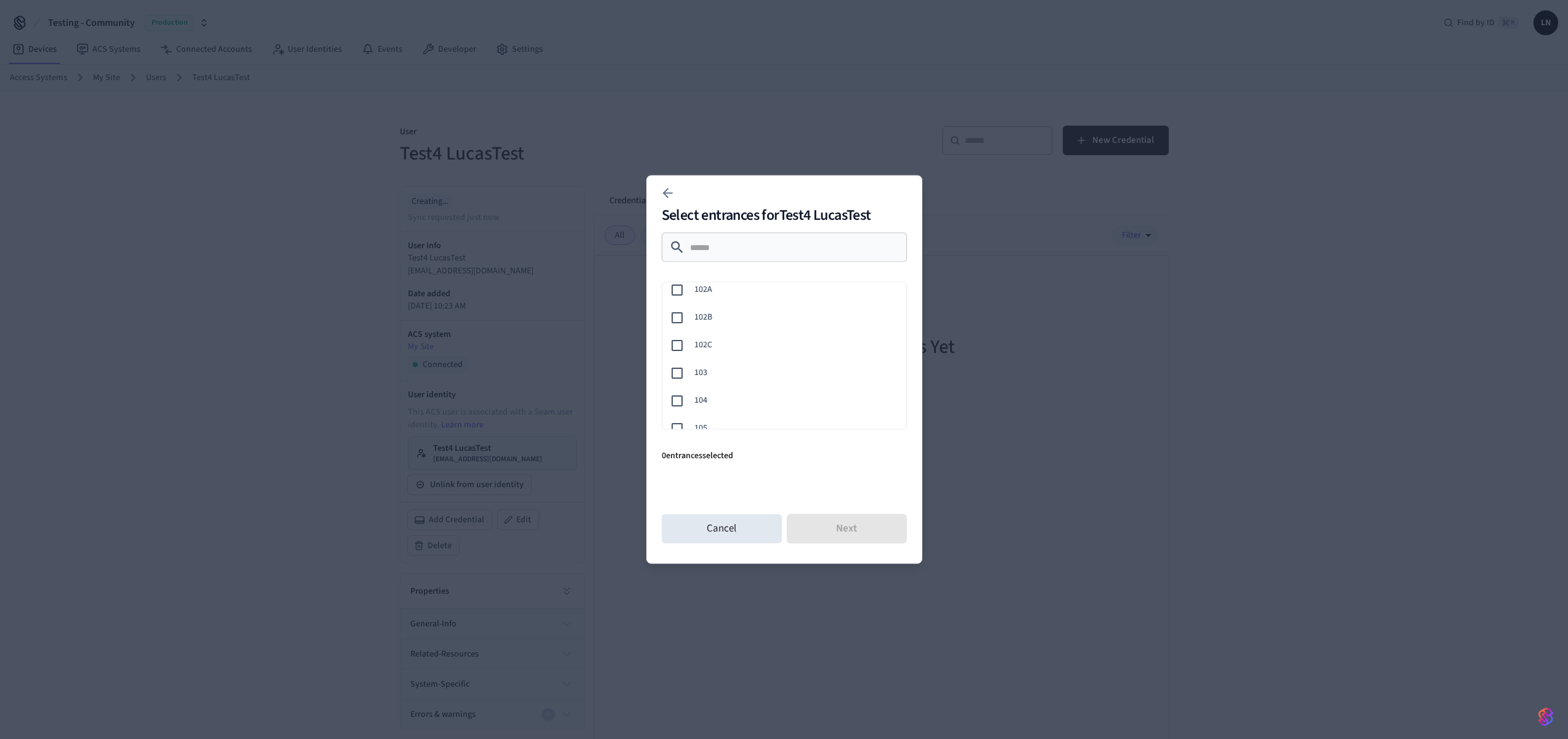
scroll to position [122, 0]
click at [743, 357] on div "103" at bounding box center [782, 369] width 249 height 28
click at [847, 531] on button "Next" at bounding box center [847, 528] width 120 height 29
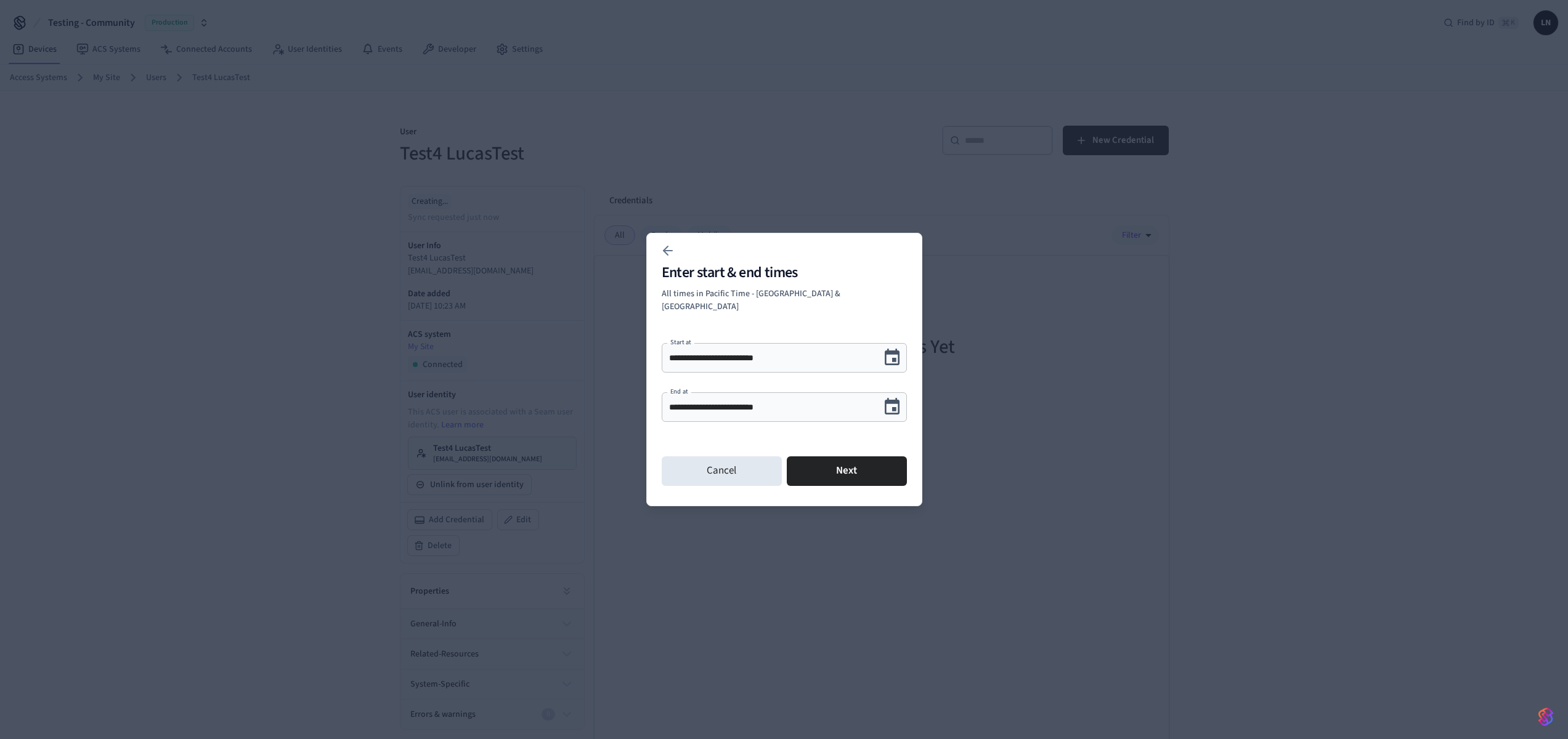
click at [892, 398] on icon "Choose date, selected date is Oct 8, 2025" at bounding box center [892, 406] width 15 height 16
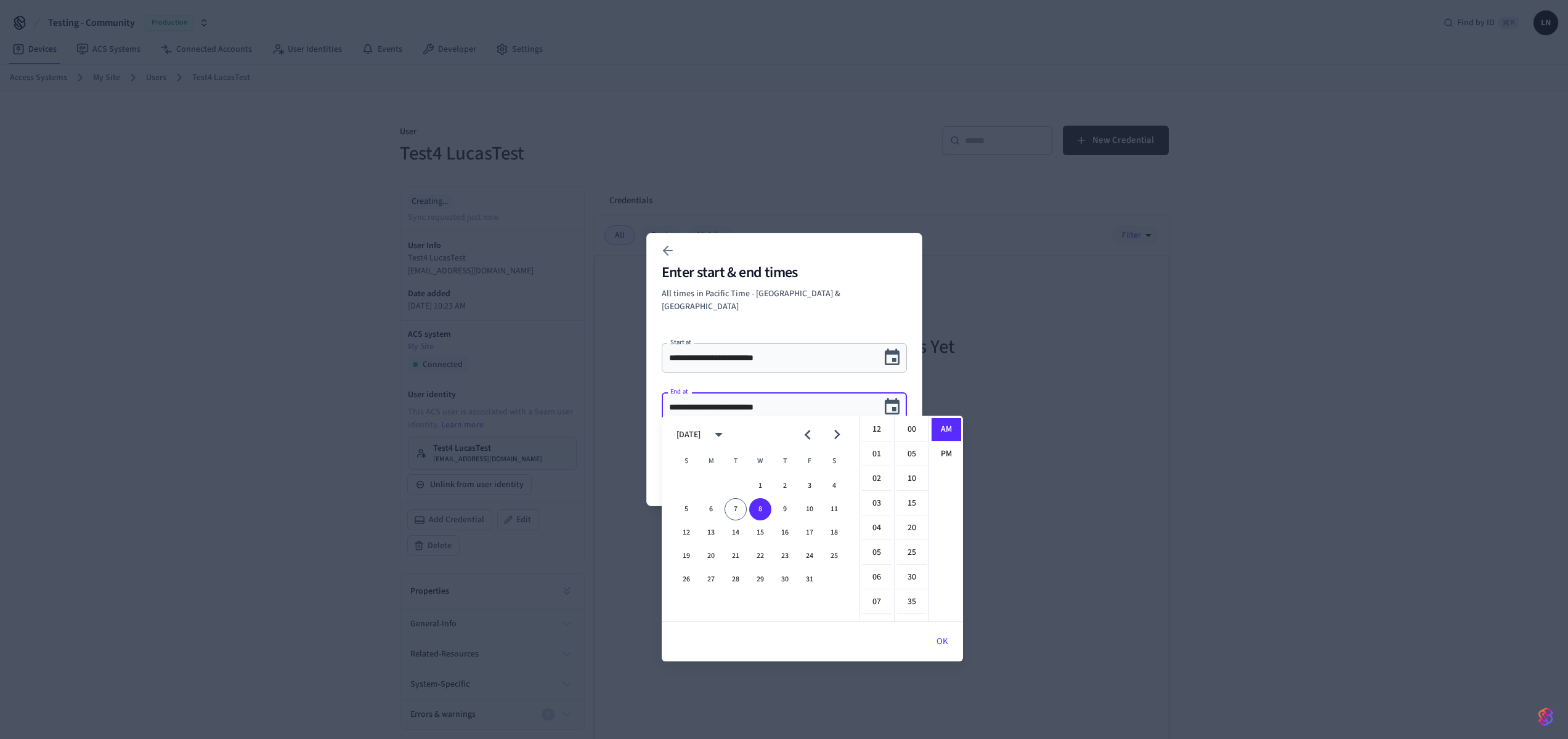
scroll to position [246, 0]
click at [766, 354] on input "**********" at bounding box center [771, 357] width 204 height 12
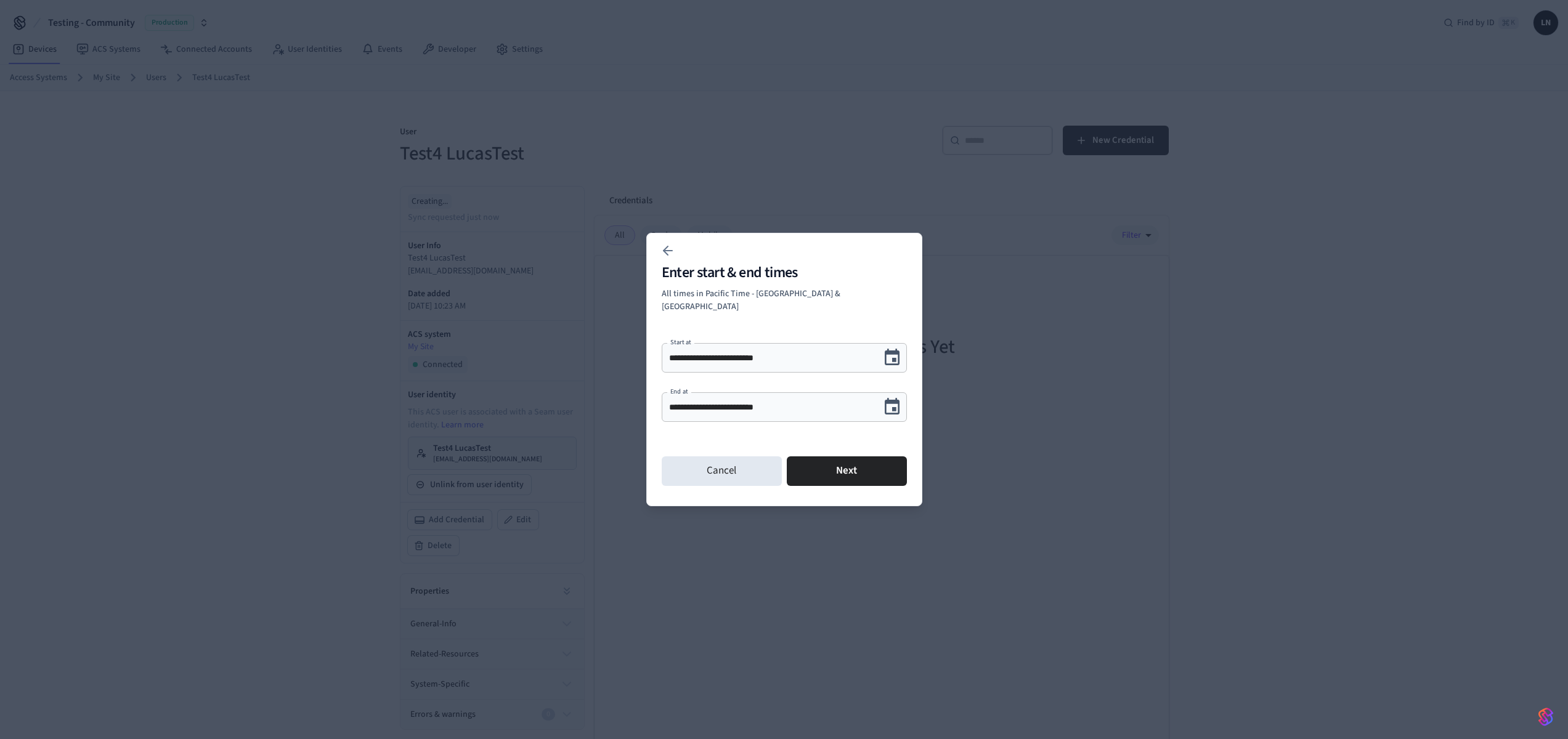
click at [894, 349] on icon "Choose date, selected date is Oct 7, 2025" at bounding box center [892, 357] width 15 height 16
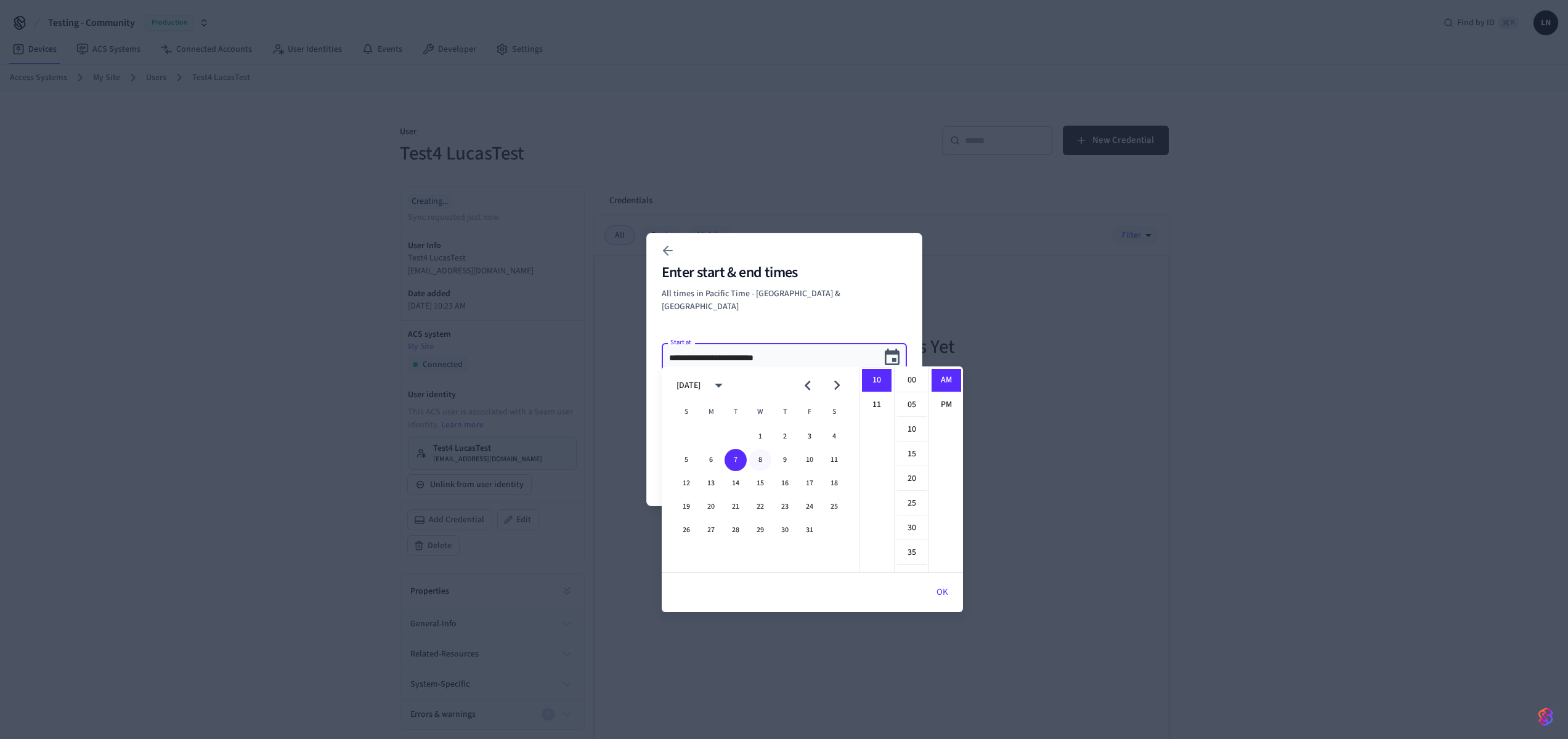
click at [765, 462] on button "8" at bounding box center [760, 460] width 22 height 22
type input "**********"
click at [834, 338] on div "**********" at bounding box center [784, 389] width 245 height 103
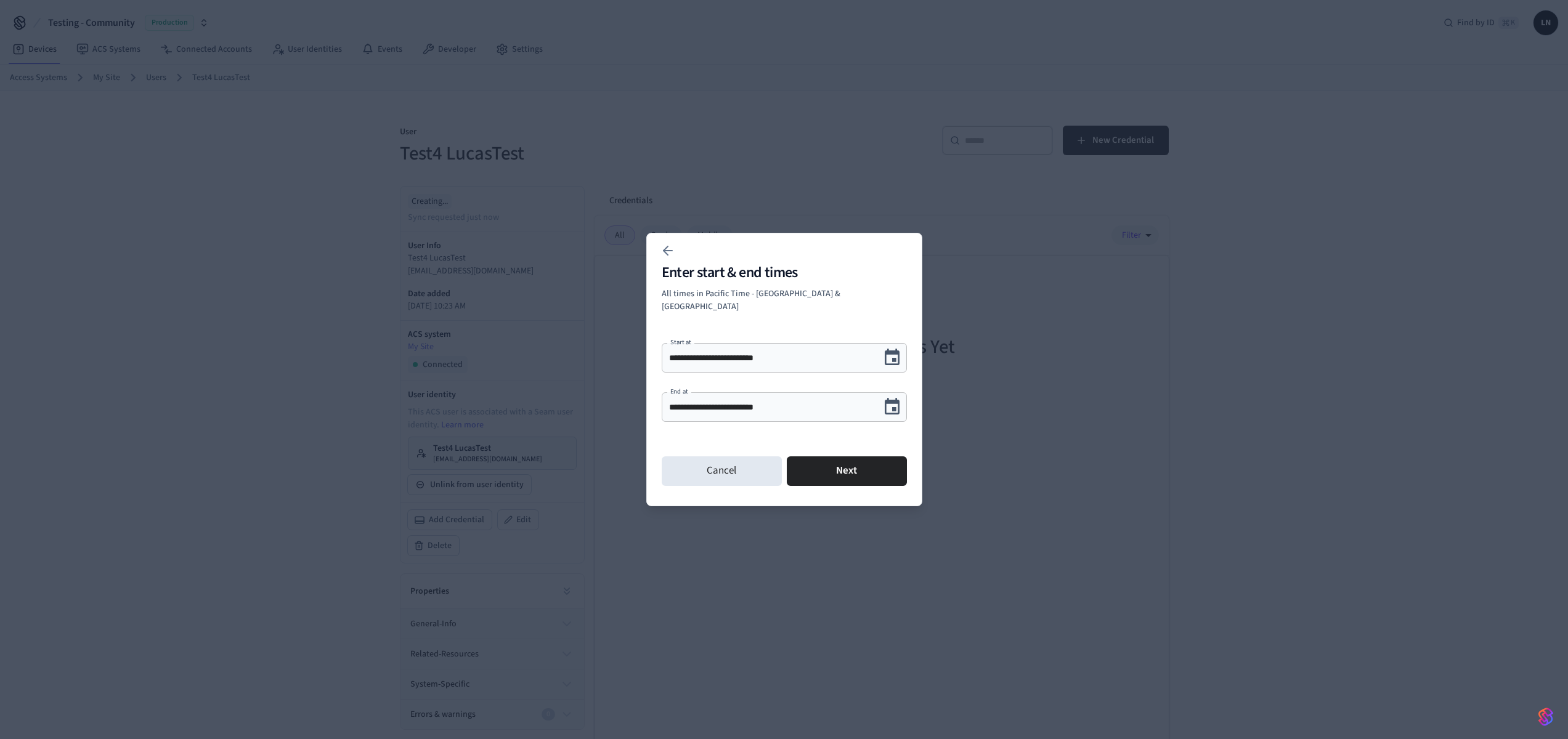
click at [793, 405] on input "**********" at bounding box center [771, 407] width 204 height 12
click at [894, 404] on icon "Choose date, selected date is Oct 8, 2025" at bounding box center [892, 406] width 19 height 19
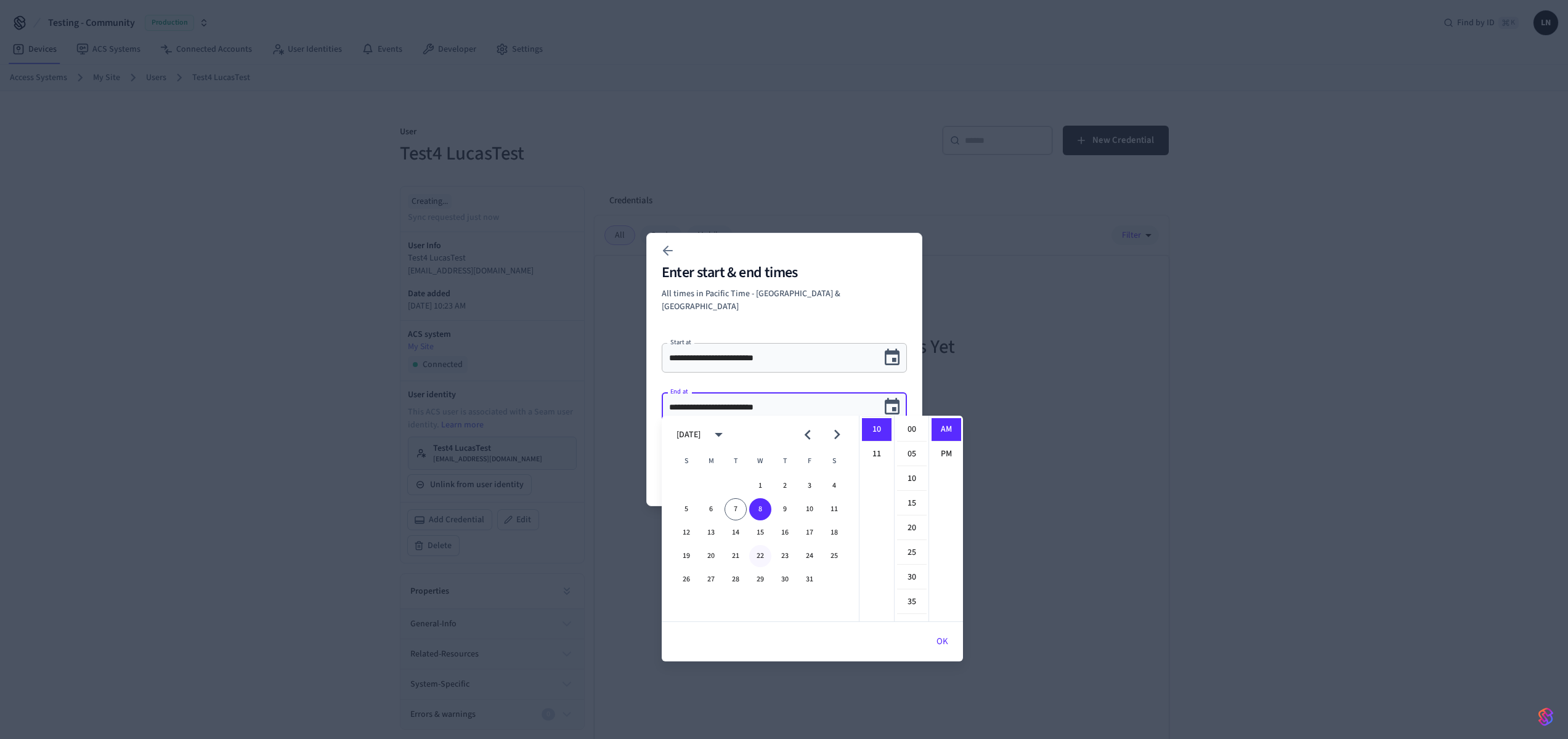
click at [763, 557] on button "22" at bounding box center [760, 556] width 22 height 22
type input "**********"
click at [806, 320] on div "**********" at bounding box center [784, 369] width 276 height 274
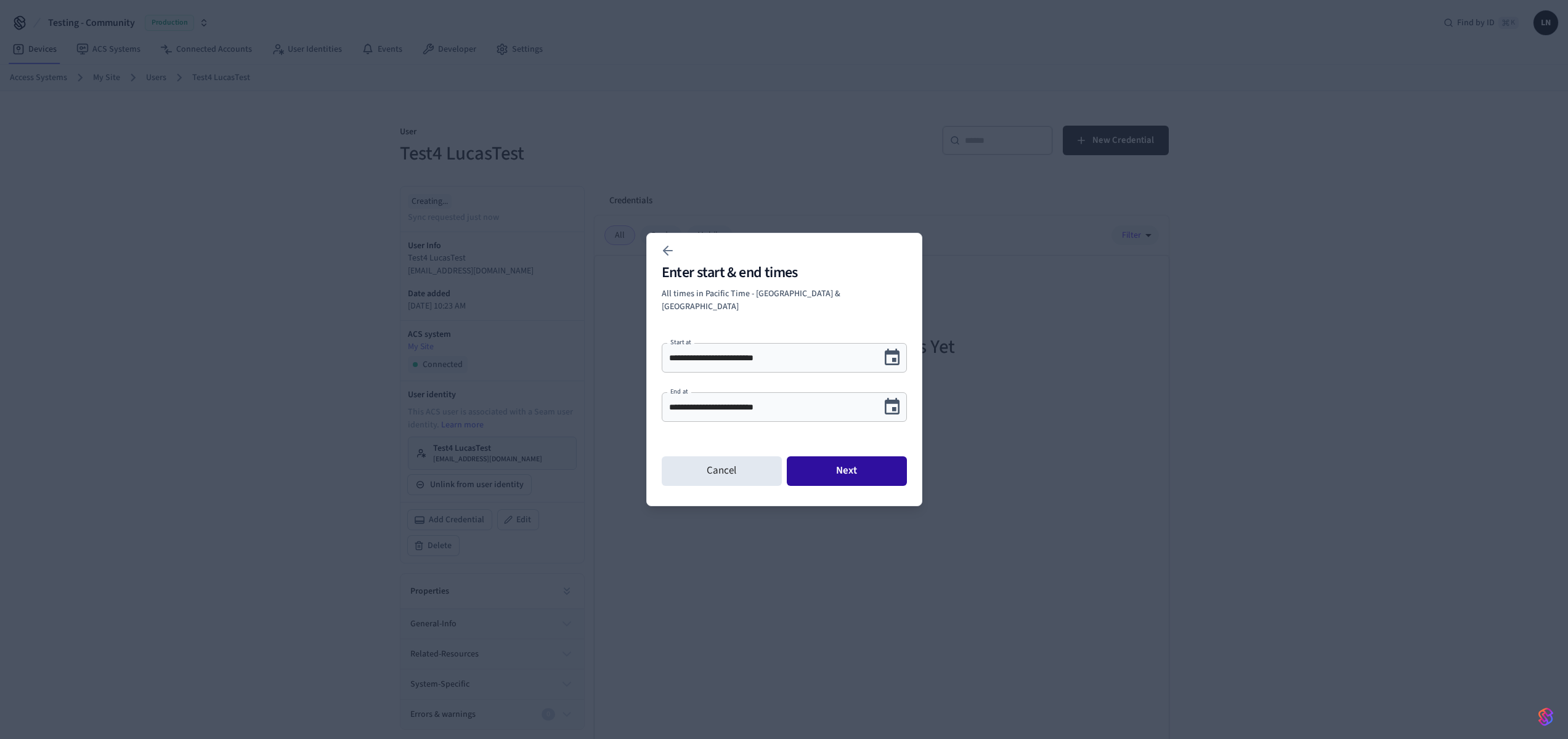
click at [855, 467] on button "Next" at bounding box center [847, 471] width 120 height 29
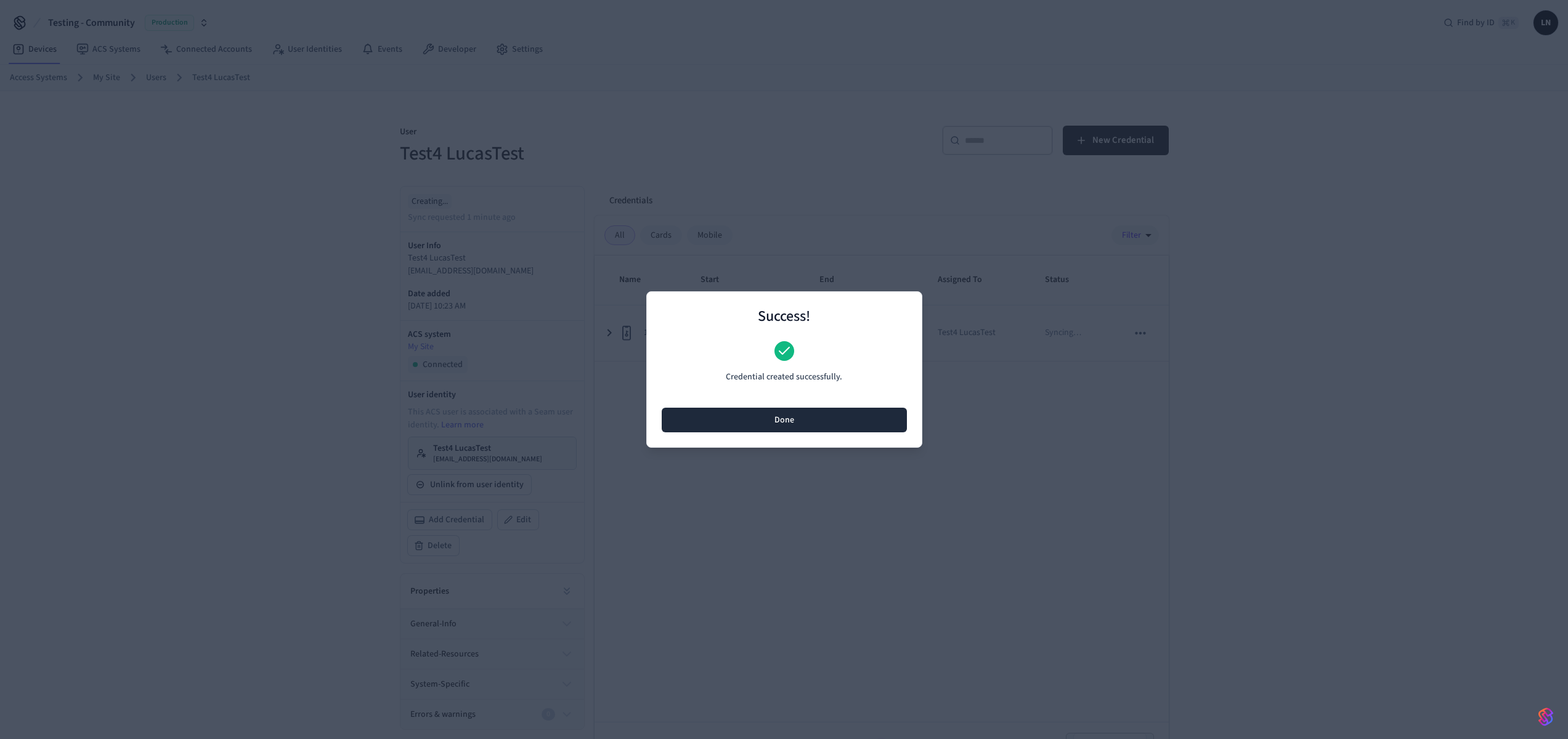
click at [812, 427] on button "Done" at bounding box center [784, 420] width 245 height 25
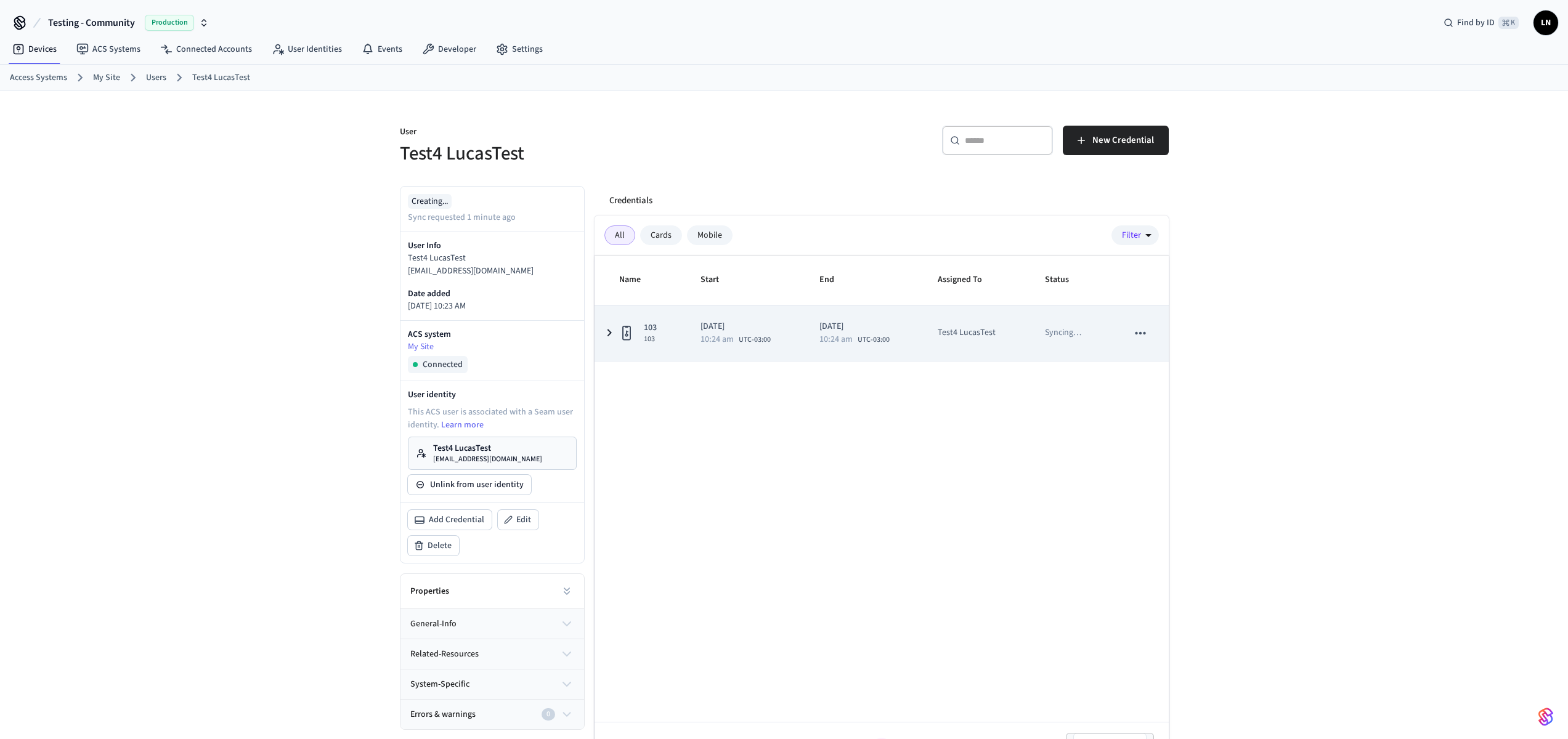
click at [700, 346] on td "[DATE] 10:24 am UTC-03:00" at bounding box center [745, 333] width 119 height 55
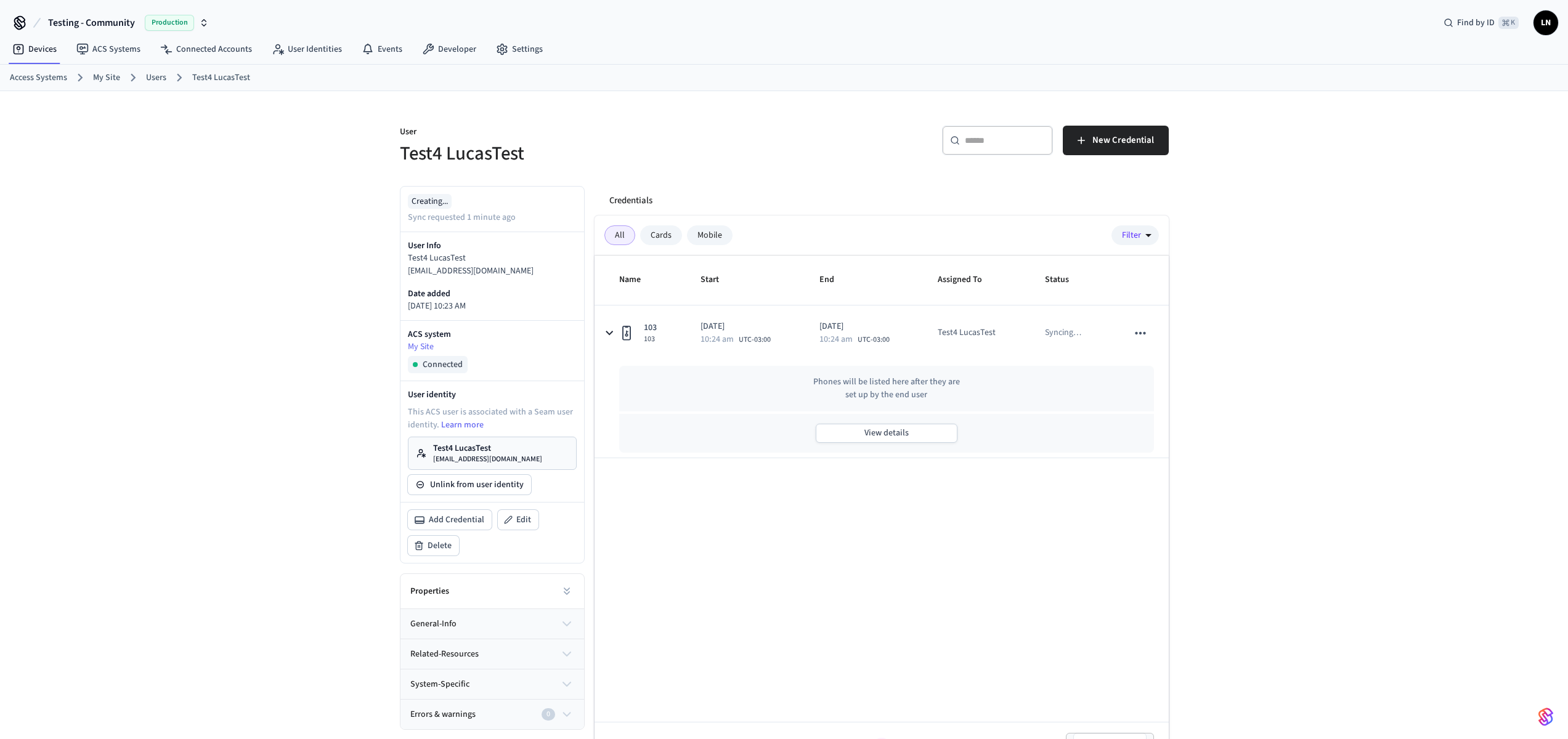
click at [652, 235] on div "Cards" at bounding box center [661, 235] width 42 height 19
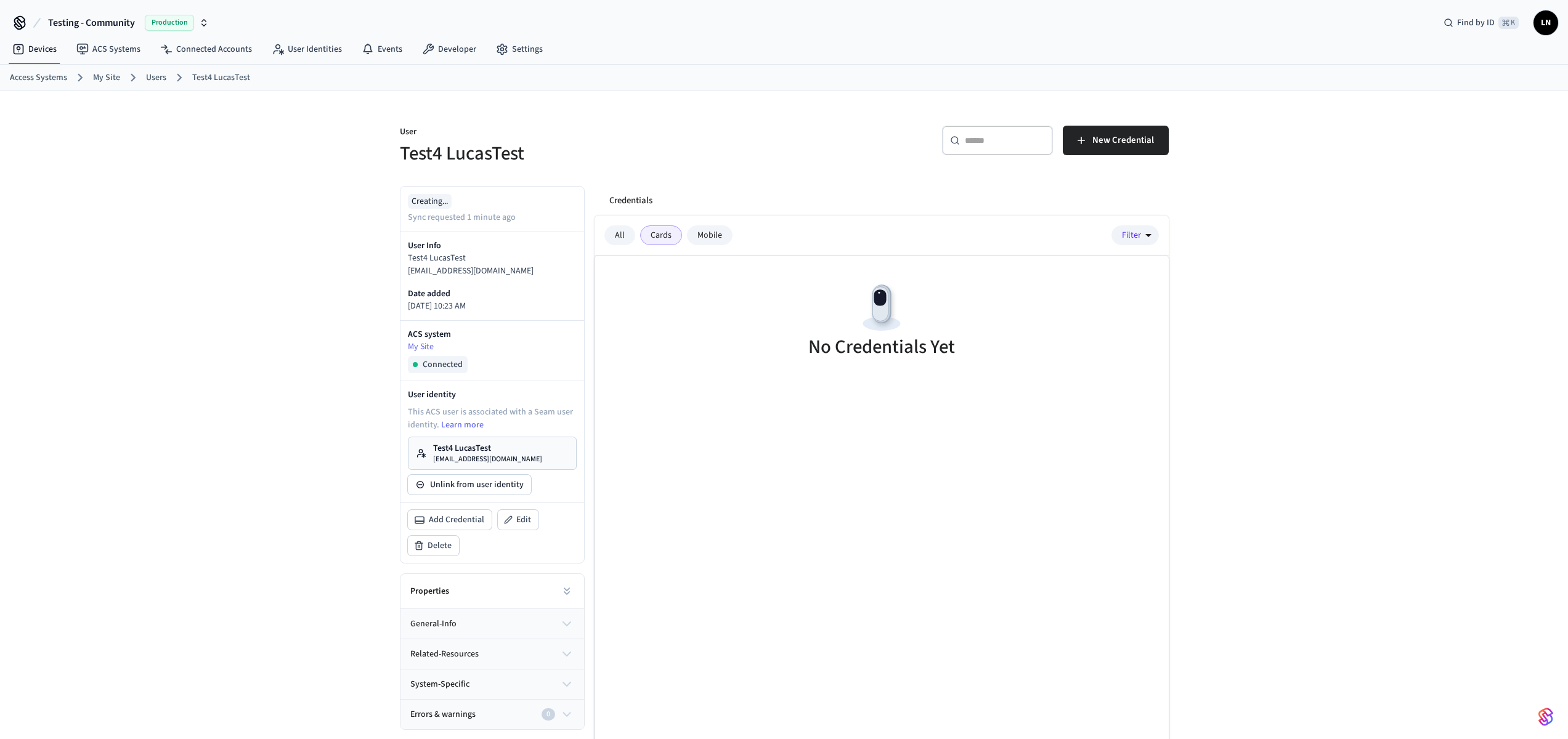
click at [626, 239] on div "All" at bounding box center [619, 235] width 31 height 19
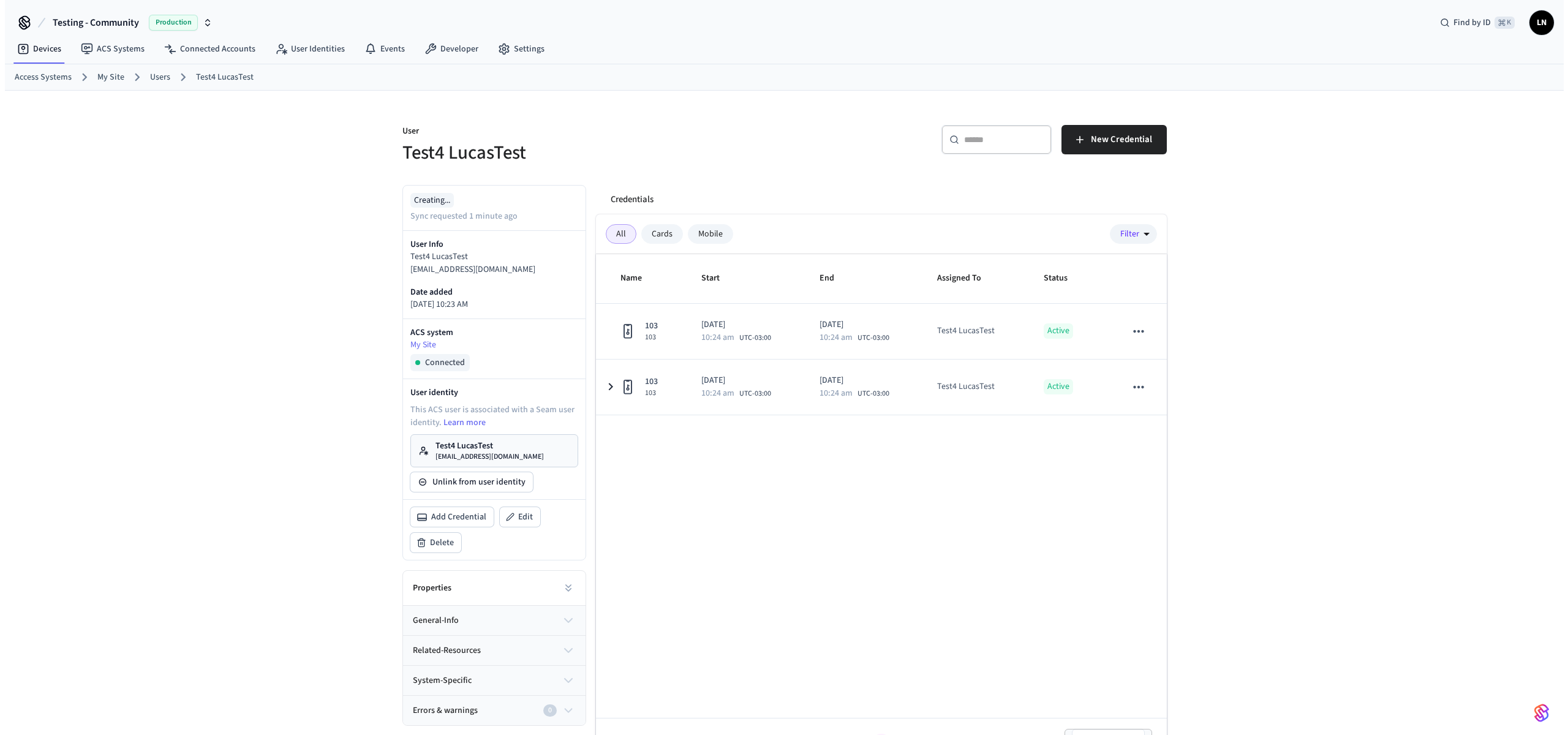
scroll to position [25, 0]
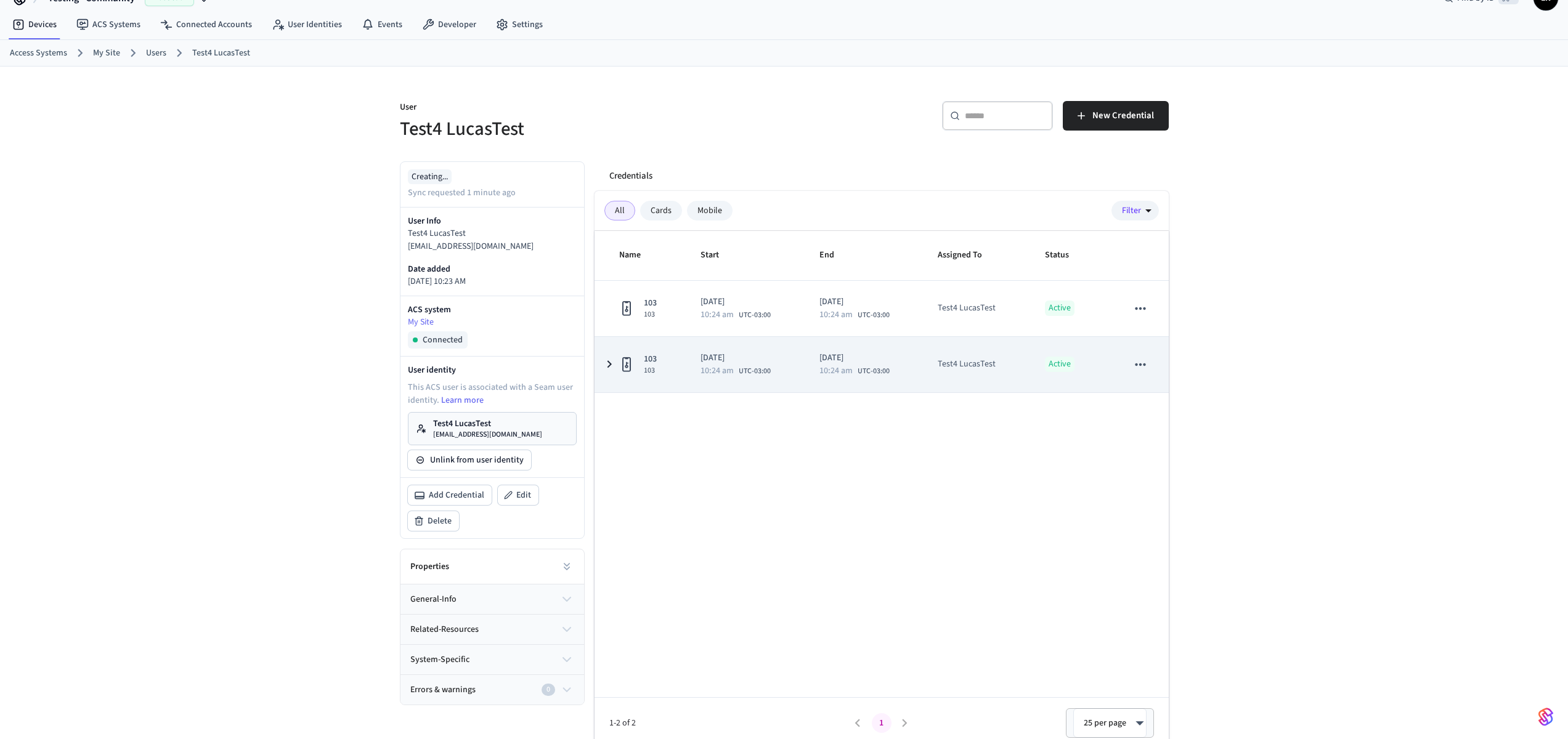
click at [659, 362] on div "103 103" at bounding box center [645, 364] width 53 height 23
click at [718, 380] on td "[DATE] 10:24 am UTC-03:00" at bounding box center [745, 364] width 119 height 55
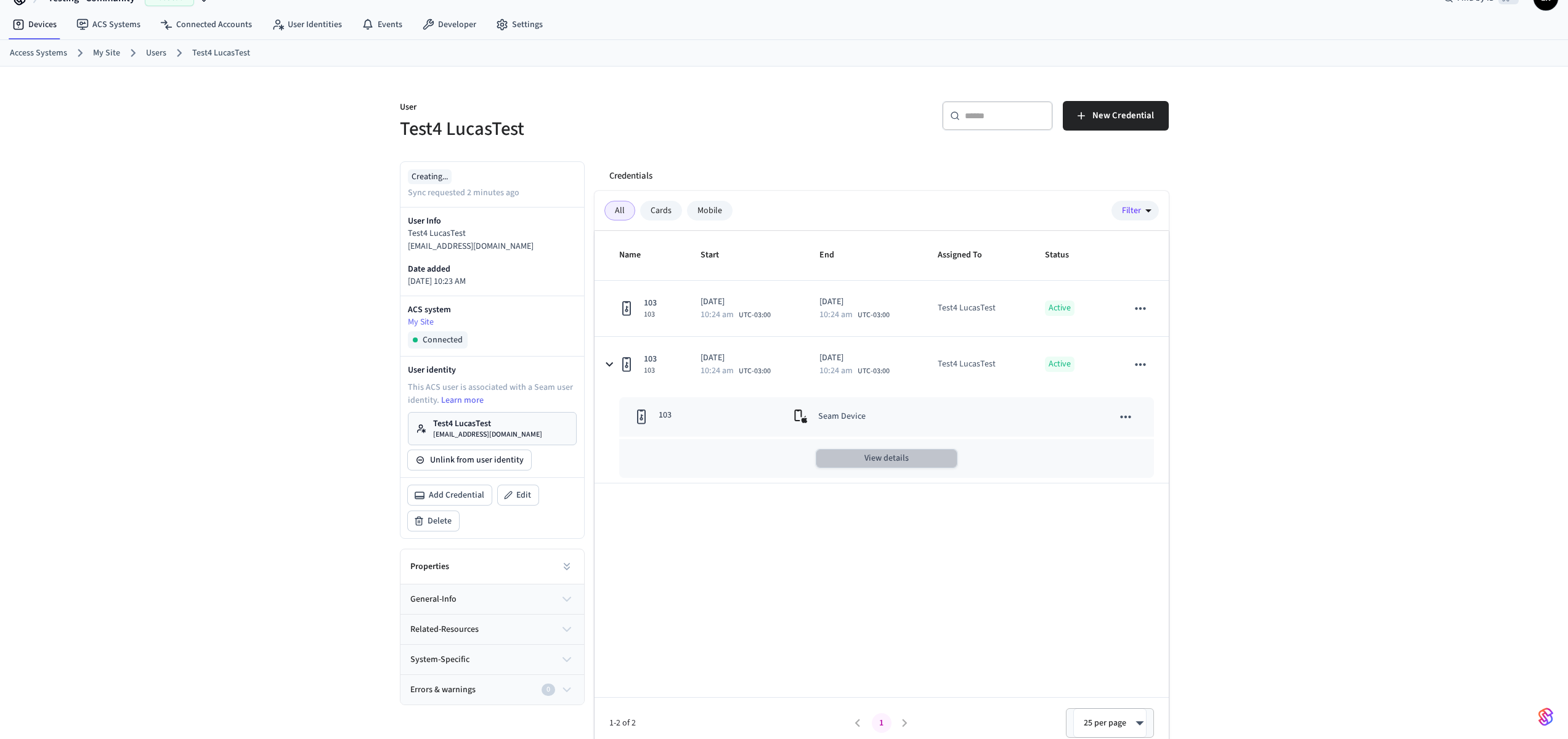
click at [862, 461] on button "View details" at bounding box center [886, 458] width 142 height 19
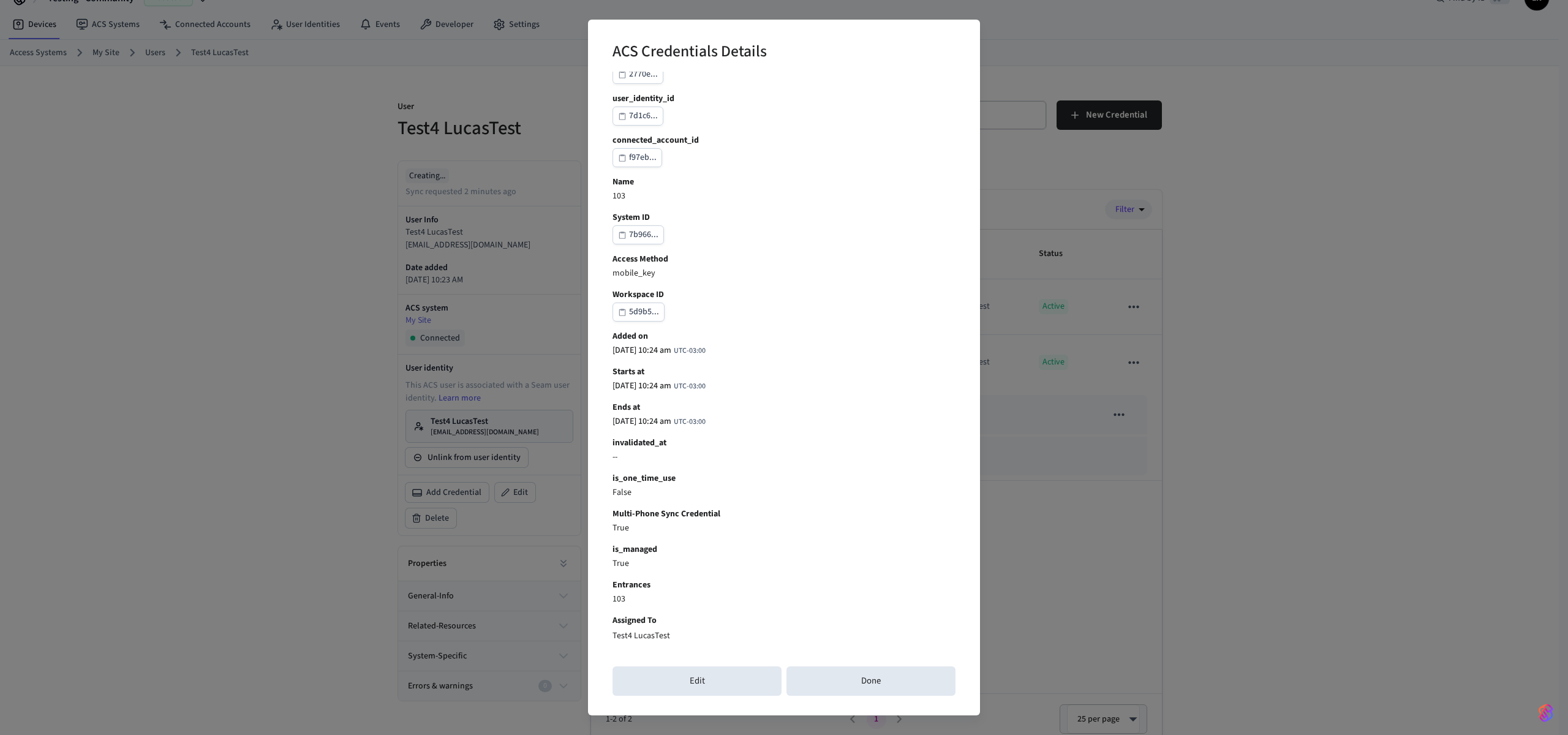
scroll to position [27, 0]
